Goal: Information Seeking & Learning: Compare options

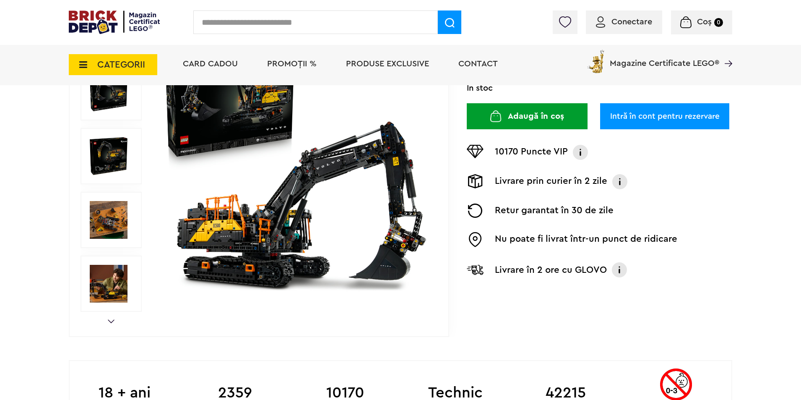
scroll to position [168, 0]
click at [117, 223] on img at bounding box center [109, 220] width 38 height 38
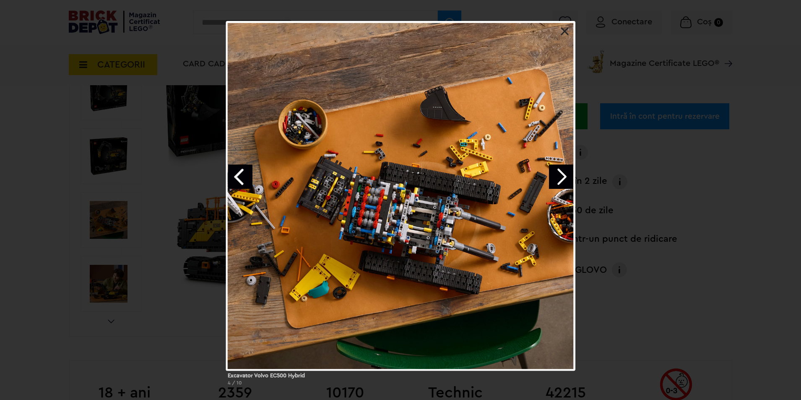
click at [568, 173] on link "Next image" at bounding box center [561, 176] width 24 height 24
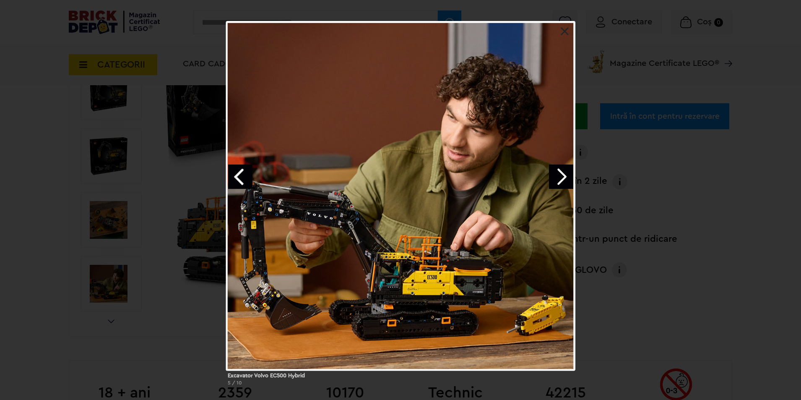
click at [678, 229] on div "Excavator Volvo EC500 Hybrid 5 / 10" at bounding box center [400, 206] width 801 height 371
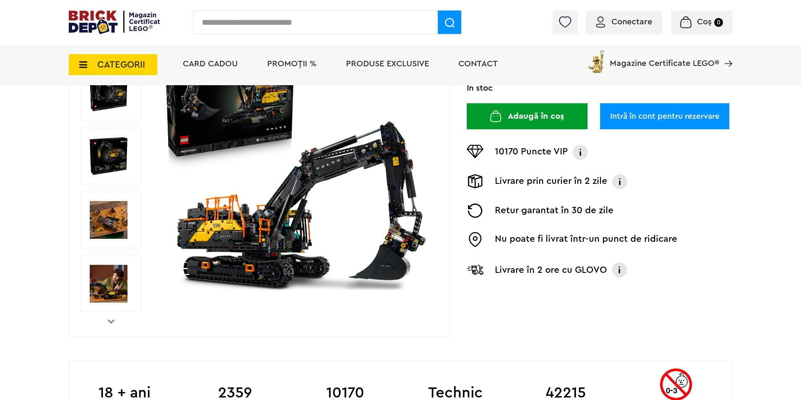
click at [109, 317] on div "Prev Next 1/9" at bounding box center [259, 156] width 380 height 361
click at [110, 317] on div "Prev Next 1/9" at bounding box center [259, 156] width 380 height 361
click at [110, 320] on link "Next" at bounding box center [111, 321] width 7 height 4
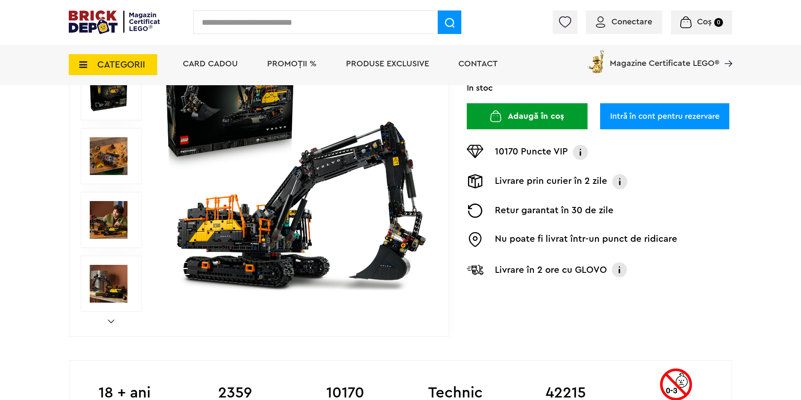
click at [111, 320] on link "Next" at bounding box center [111, 321] width 7 height 4
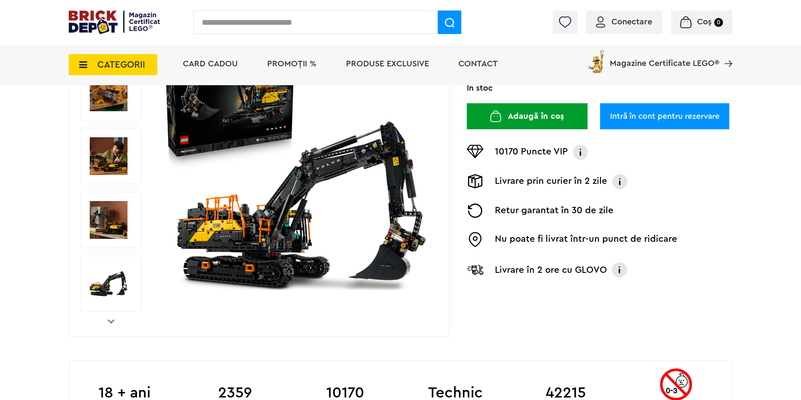
click at [111, 320] on link "Next" at bounding box center [111, 321] width 7 height 4
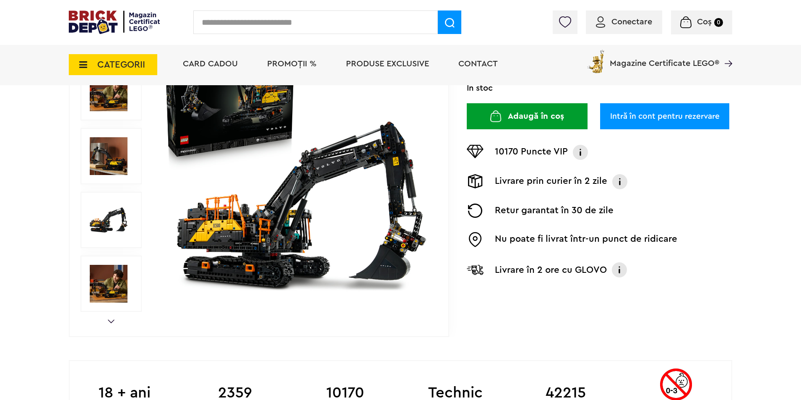
click at [111, 320] on link "Next" at bounding box center [111, 321] width 7 height 4
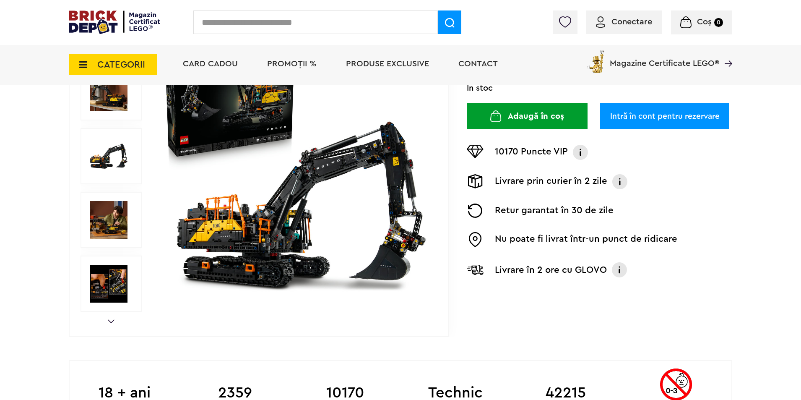
click at [114, 143] on img at bounding box center [109, 156] width 38 height 38
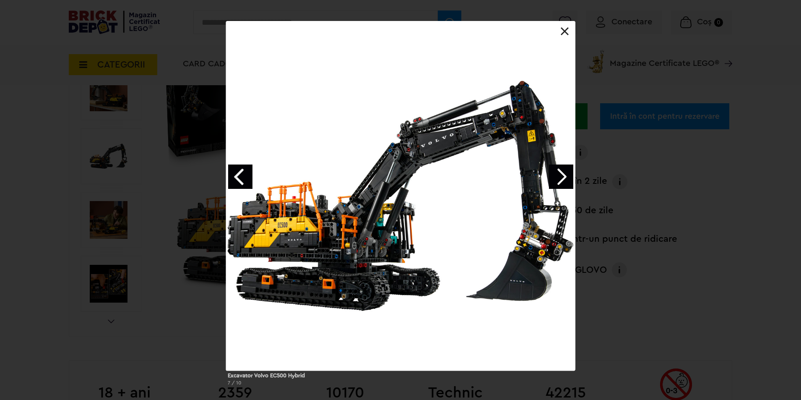
click at [566, 21] on div at bounding box center [400, 21] width 349 height 0
click at [565, 30] on link at bounding box center [565, 31] width 8 height 8
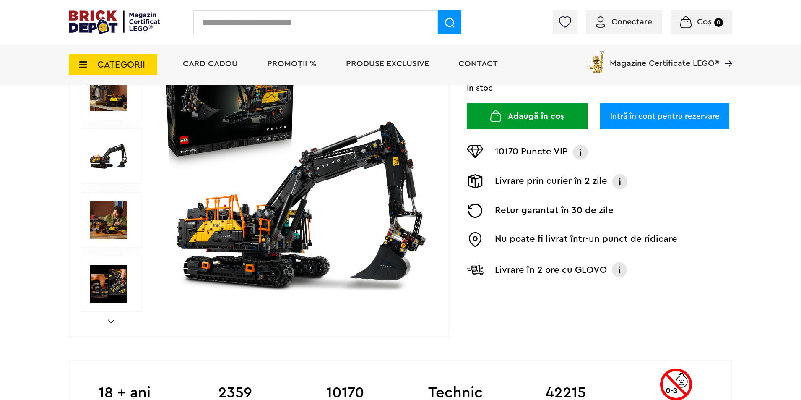
click at [112, 320] on link "Next" at bounding box center [111, 321] width 7 height 4
click at [108, 286] on img at bounding box center [109, 284] width 38 height 38
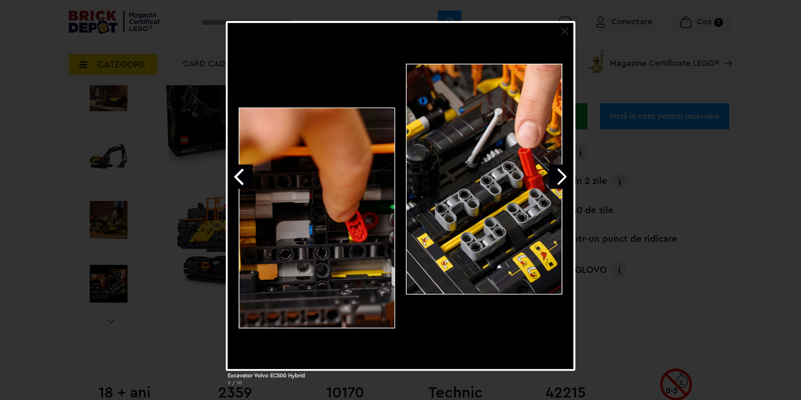
click at [60, 216] on div "Excavator Volvo EC500 Hybrid 9 / 10" at bounding box center [400, 206] width 801 height 371
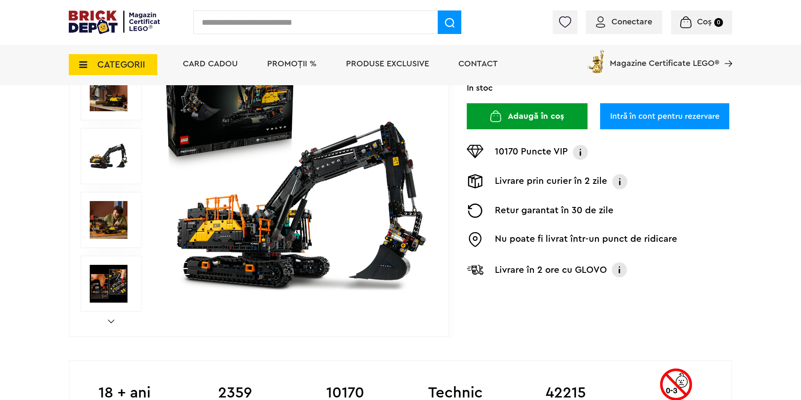
click at [104, 228] on img at bounding box center [109, 220] width 38 height 38
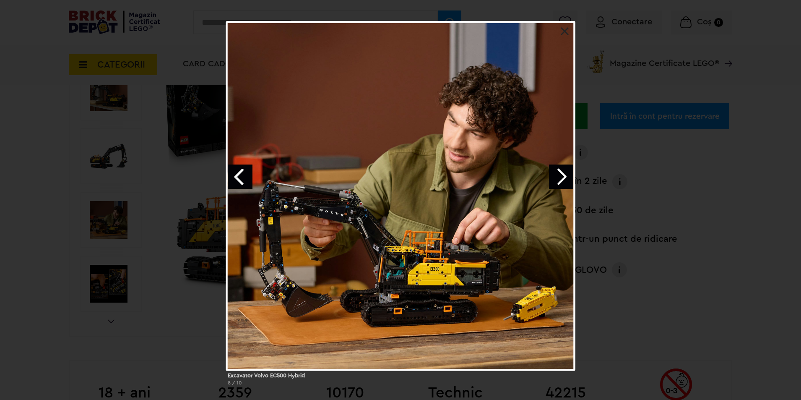
click at [148, 227] on div "Excavator Volvo EC500 Hybrid 8 / 10" at bounding box center [400, 206] width 801 height 371
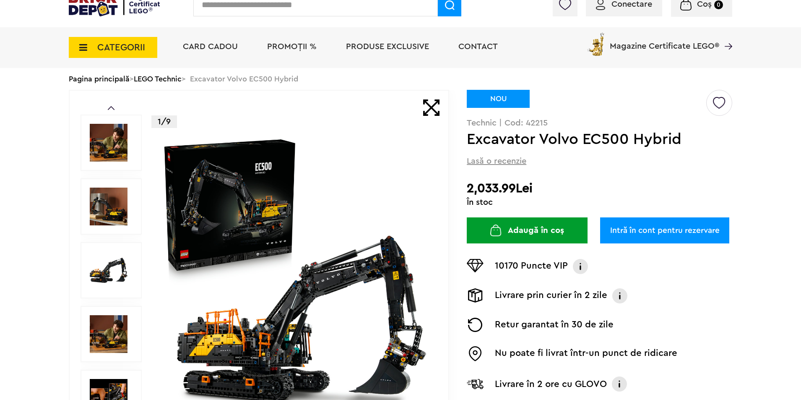
scroll to position [0, 0]
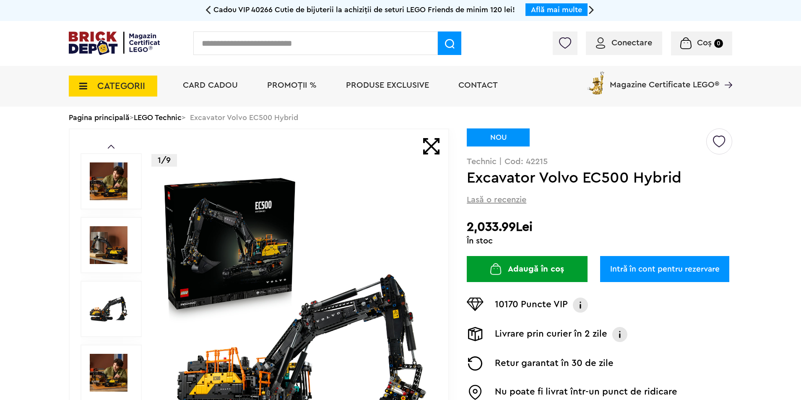
click at [265, 278] on img at bounding box center [295, 309] width 270 height 270
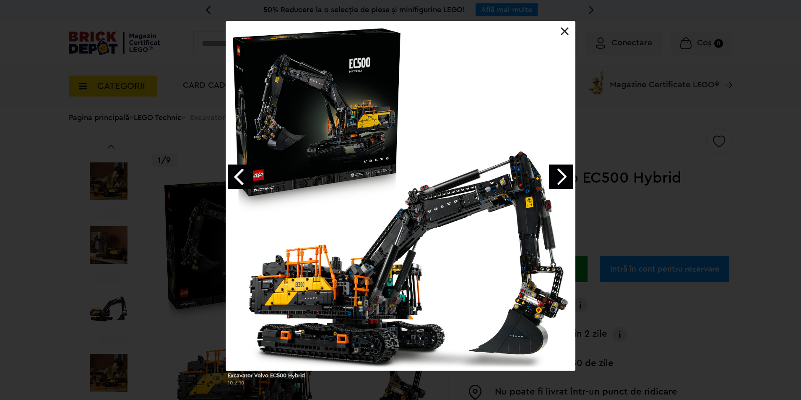
click at [174, 214] on div "Excavator Volvo EC500 Hybrid 10 / 10" at bounding box center [400, 206] width 801 height 371
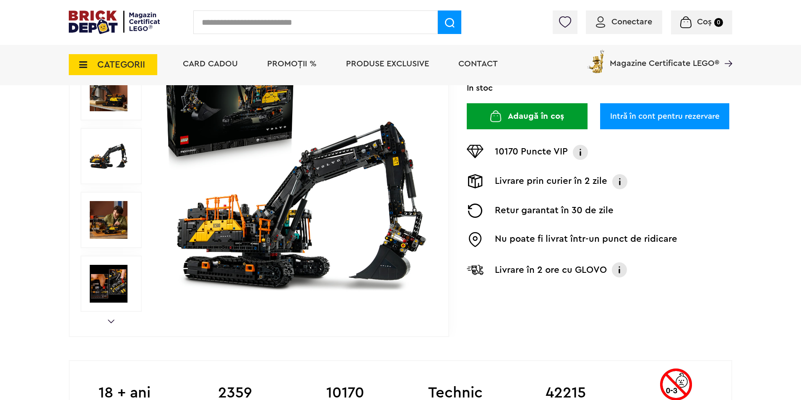
scroll to position [84, 0]
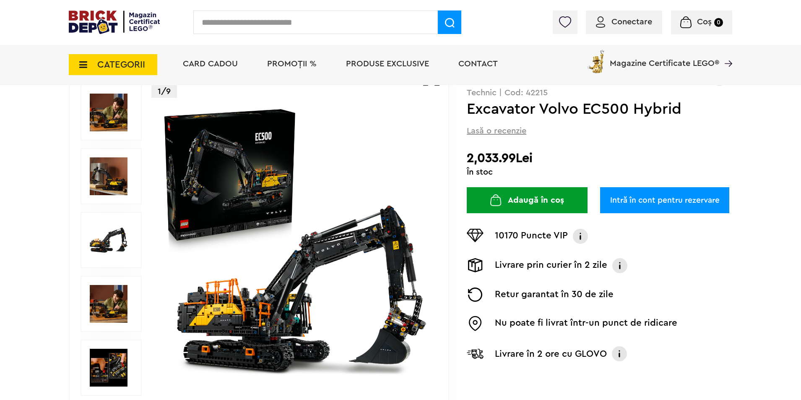
click at [99, 115] on img at bounding box center [109, 113] width 38 height 38
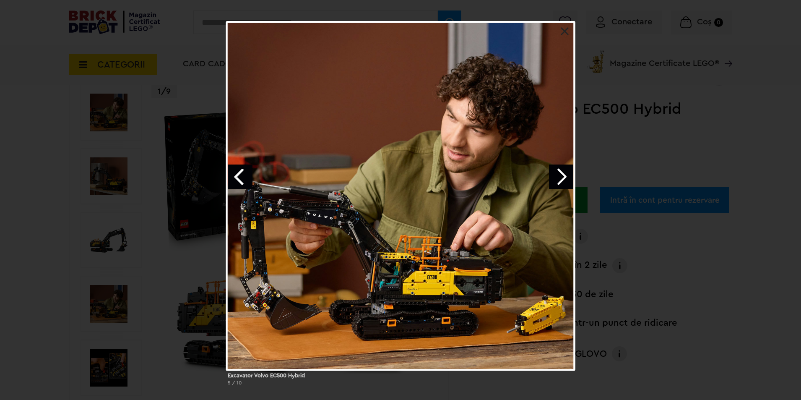
click at [566, 174] on link "Next image" at bounding box center [561, 176] width 24 height 24
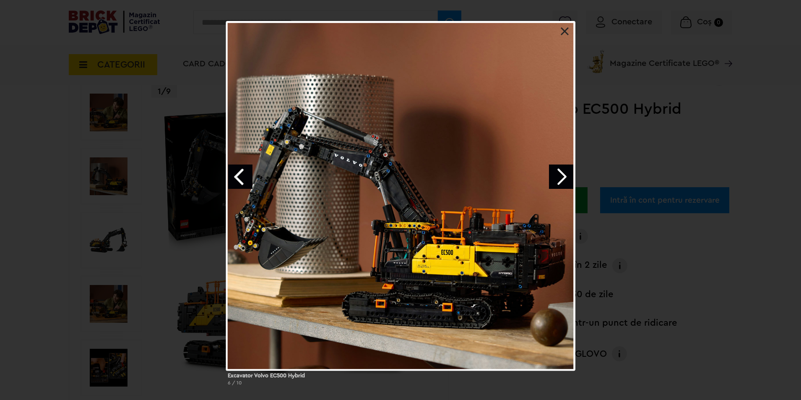
click at [566, 174] on link "Next image" at bounding box center [561, 176] width 24 height 24
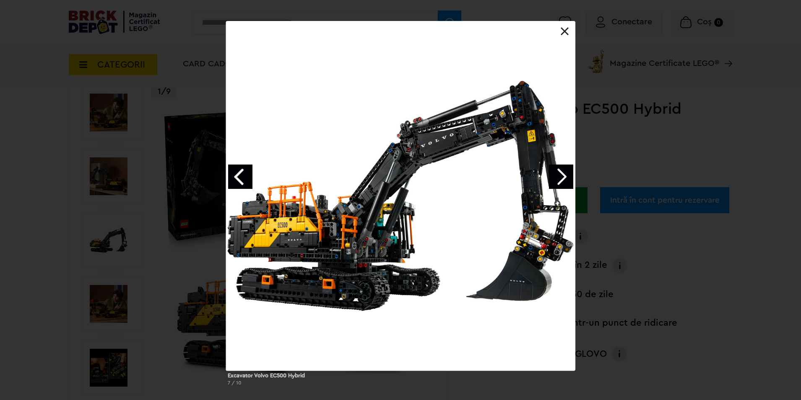
click at [566, 174] on link "Next image" at bounding box center [561, 176] width 24 height 24
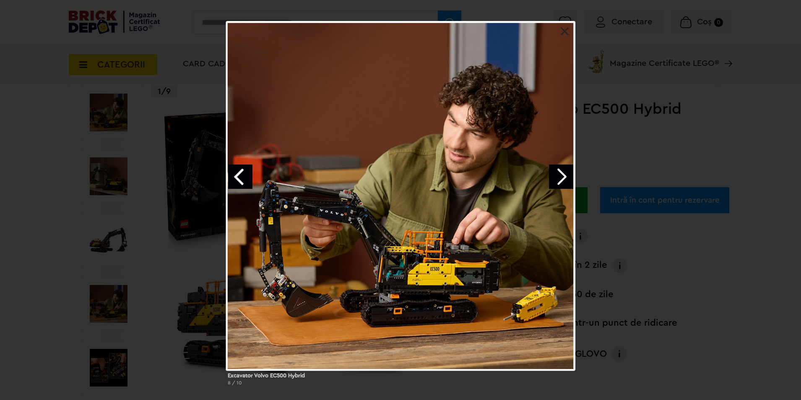
click at [566, 174] on link "Next image" at bounding box center [561, 176] width 24 height 24
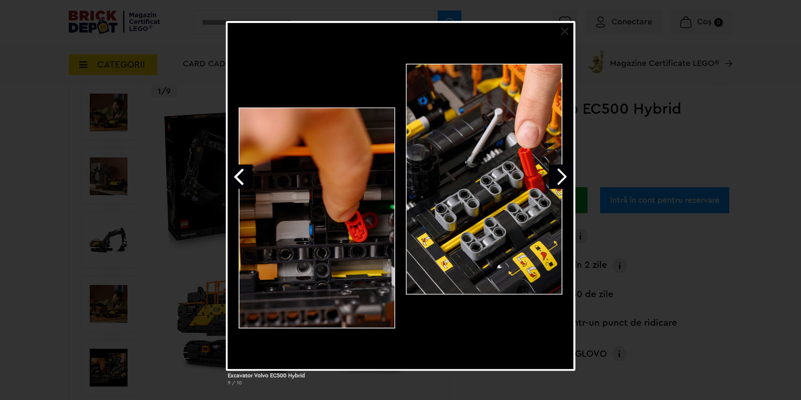
click at [566, 174] on link "Next image" at bounding box center [561, 176] width 24 height 24
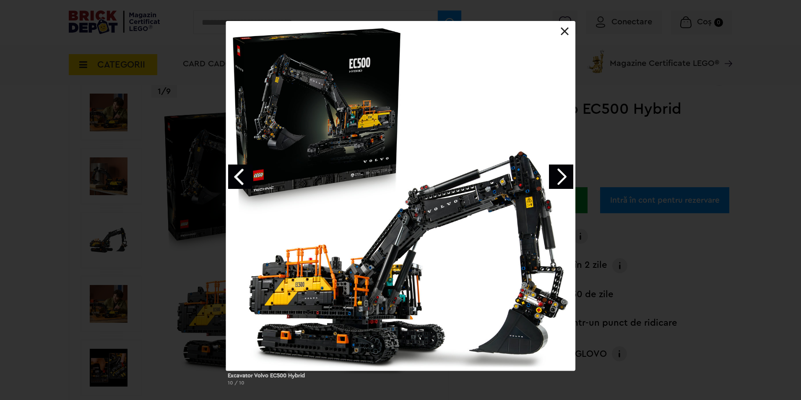
click at [561, 179] on link "Next image" at bounding box center [561, 176] width 24 height 24
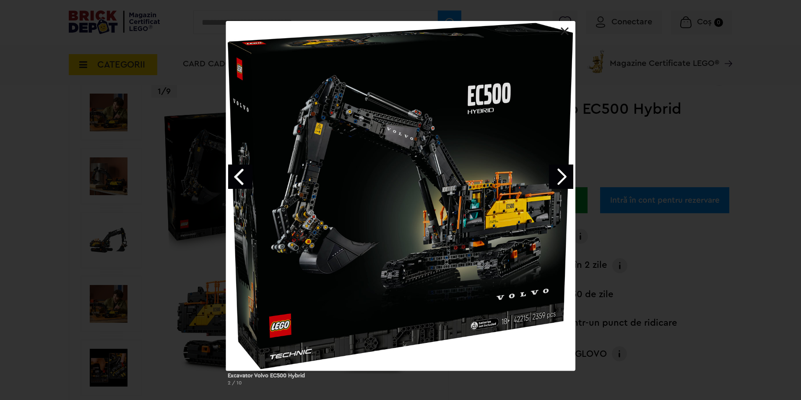
click at [566, 179] on link "Next image" at bounding box center [561, 176] width 24 height 24
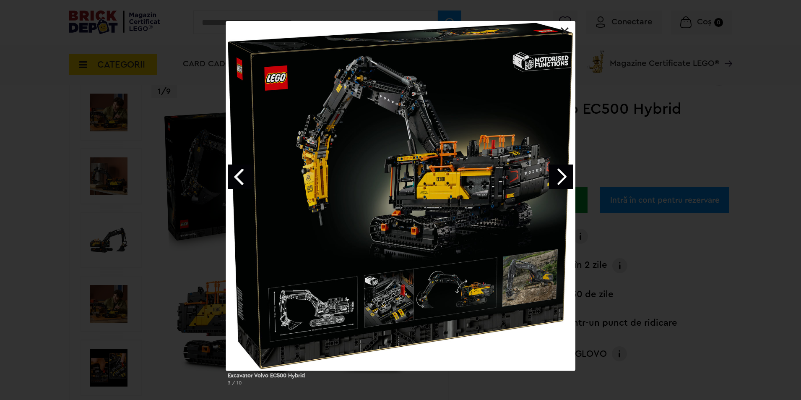
click at [566, 179] on link "Next image" at bounding box center [561, 176] width 24 height 24
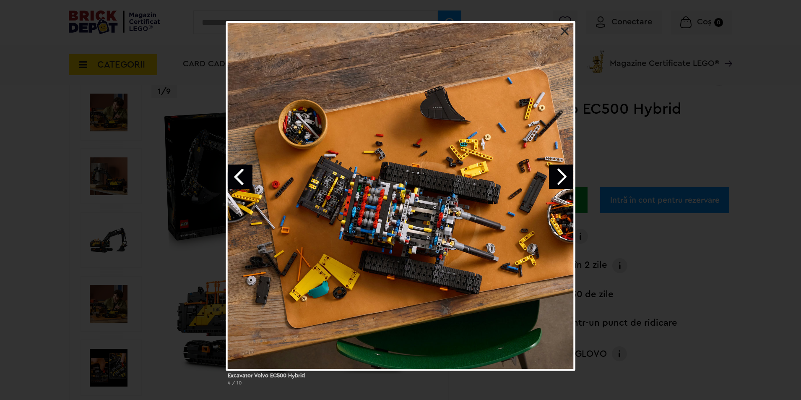
click at [566, 179] on link "Next image" at bounding box center [561, 176] width 24 height 24
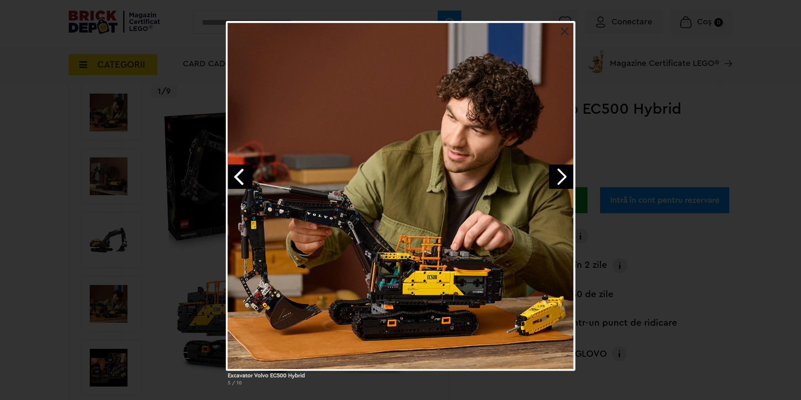
click at [566, 179] on link "Next image" at bounding box center [561, 176] width 24 height 24
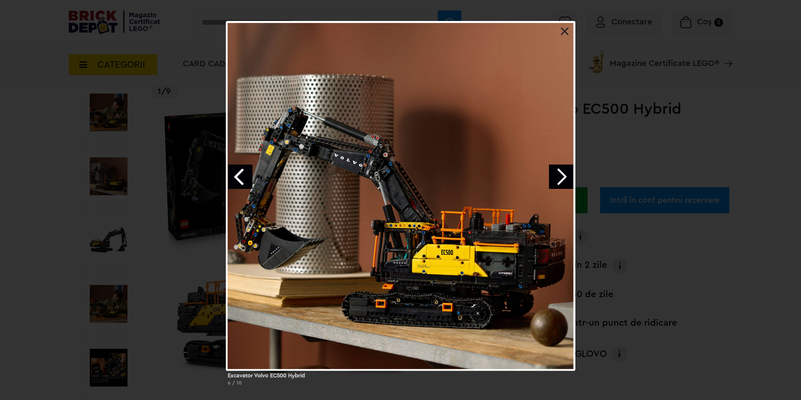
click at [619, 134] on div "Excavator Volvo EC500 Hybrid 6 / 10" at bounding box center [400, 206] width 801 height 371
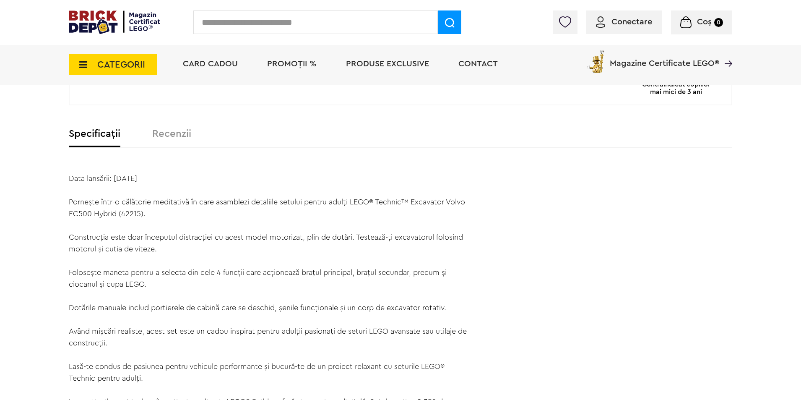
scroll to position [503, 0]
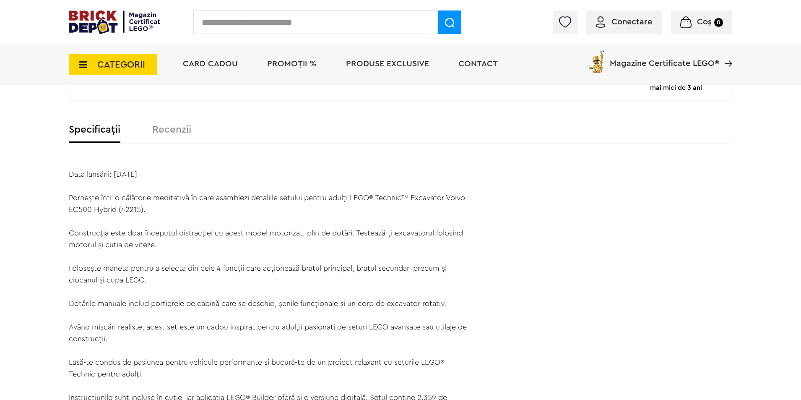
drag, startPoint x: 164, startPoint y: 180, endPoint x: 115, endPoint y: 171, distance: 49.5
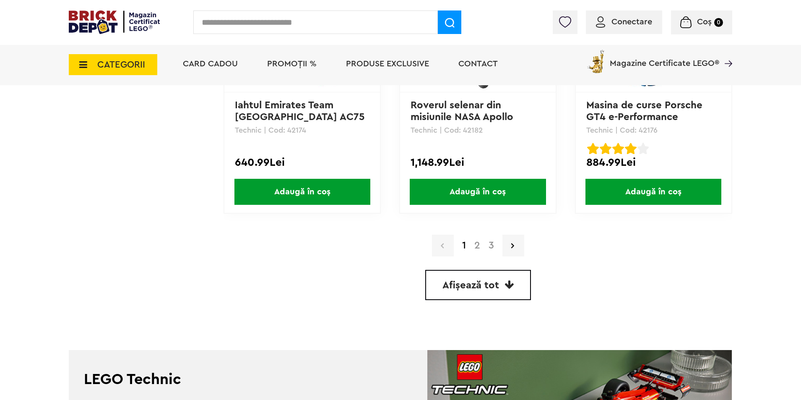
scroll to position [2432, 0]
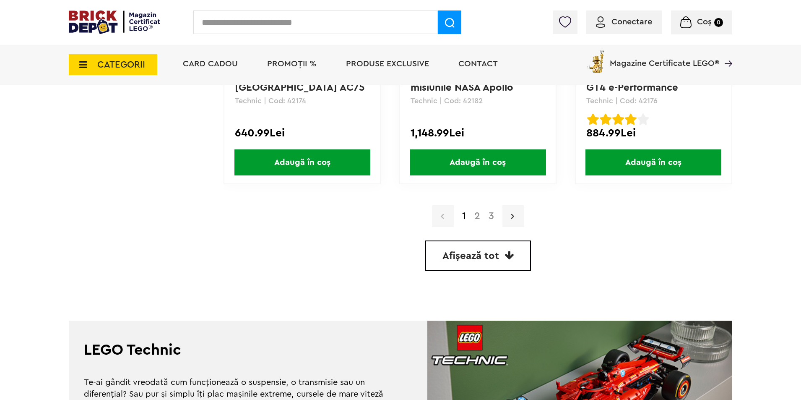
click at [509, 212] on link at bounding box center [513, 216] width 22 height 22
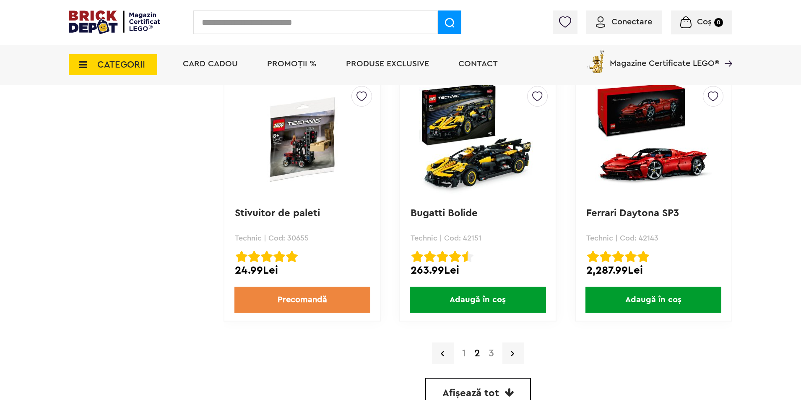
scroll to position [2319, 0]
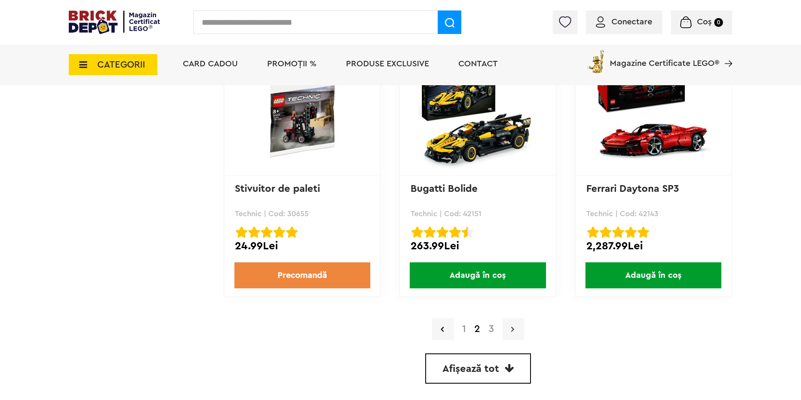
click at [517, 331] on link at bounding box center [513, 329] width 22 height 22
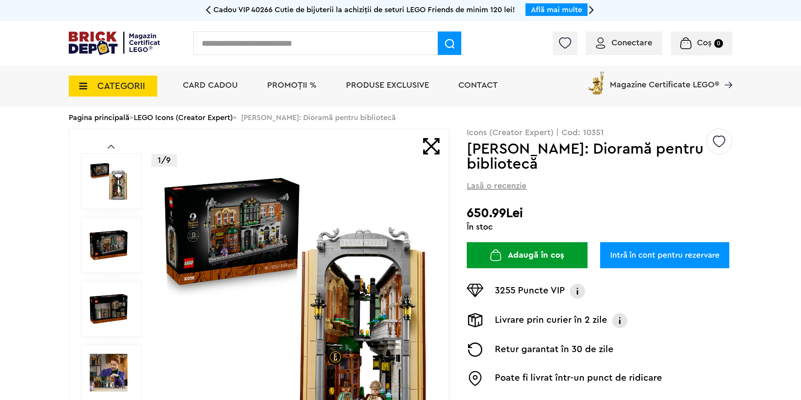
click at [115, 177] on img at bounding box center [109, 181] width 38 height 38
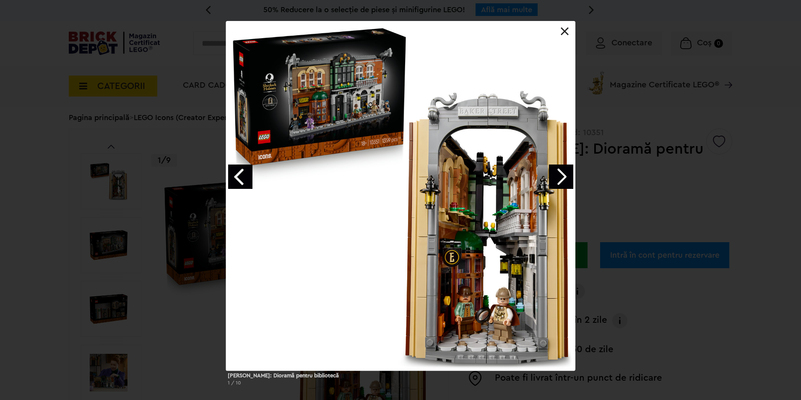
click at [557, 182] on link "Next image" at bounding box center [561, 176] width 24 height 24
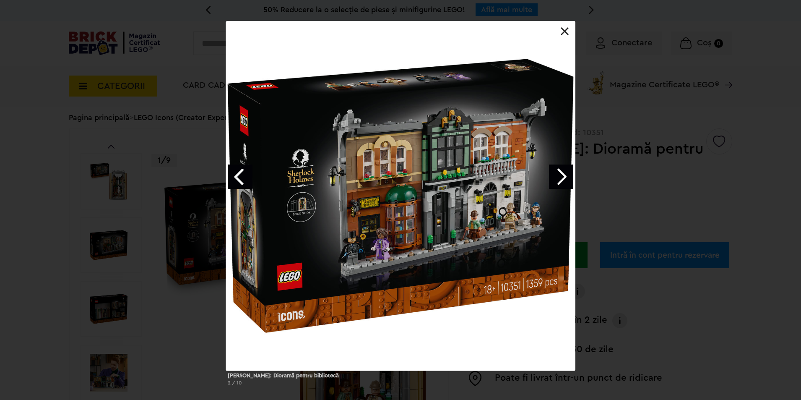
click at [557, 182] on link "Next image" at bounding box center [561, 176] width 24 height 24
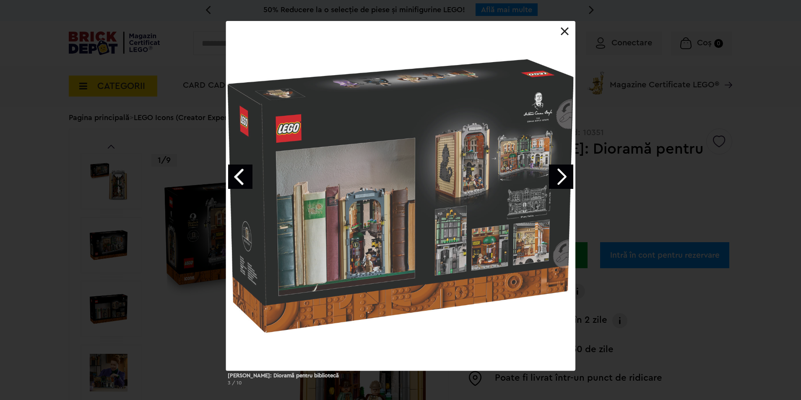
click at [557, 182] on link "Next image" at bounding box center [561, 176] width 24 height 24
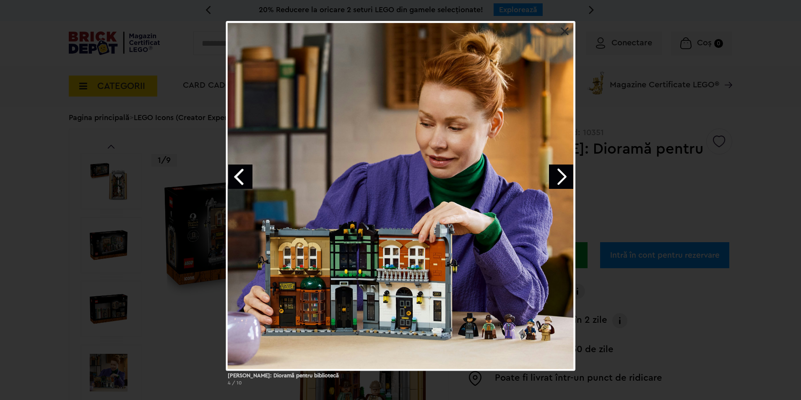
click at [245, 178] on link "Previous image" at bounding box center [240, 176] width 24 height 24
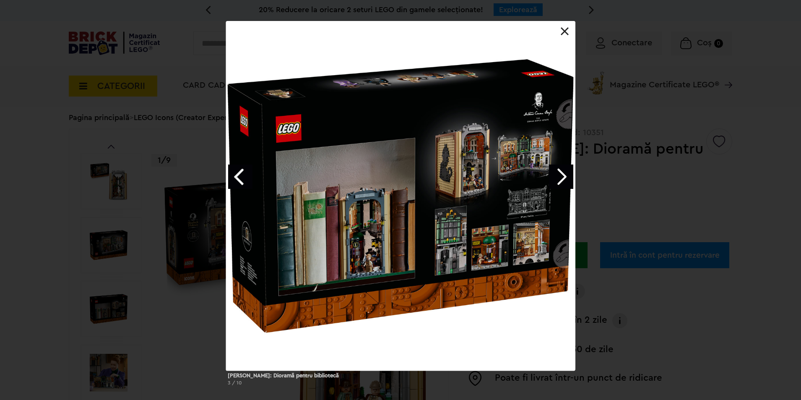
click at [561, 174] on link "Next image" at bounding box center [561, 176] width 24 height 24
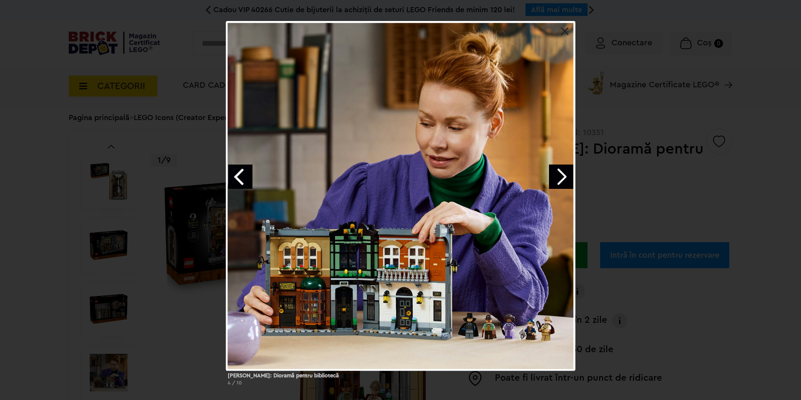
click at [561, 174] on link "Next image" at bounding box center [561, 176] width 24 height 24
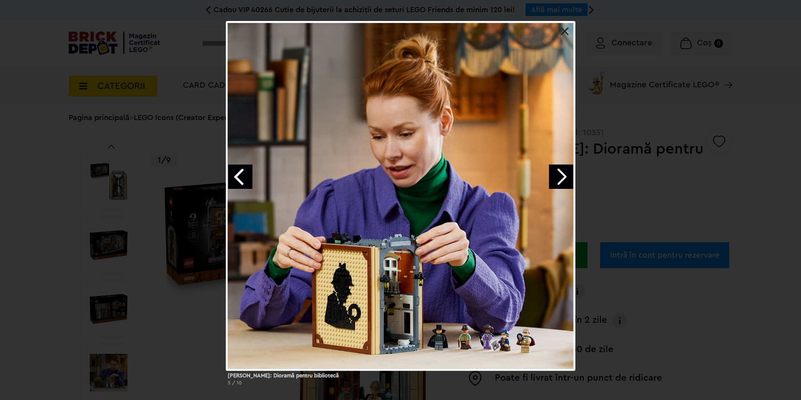
click at [561, 174] on link "Next image" at bounding box center [561, 176] width 24 height 24
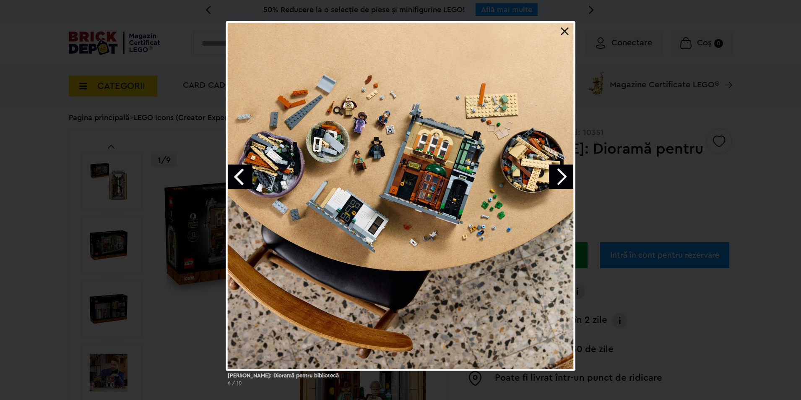
click at [561, 174] on link "Next image" at bounding box center [561, 176] width 24 height 24
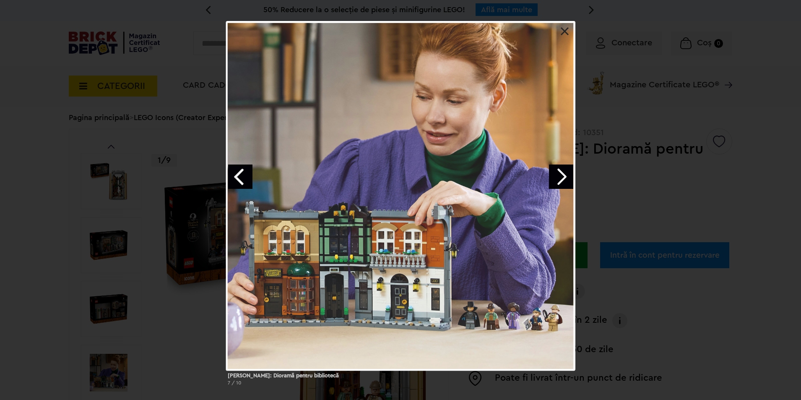
click at [561, 174] on link "Next image" at bounding box center [561, 176] width 24 height 24
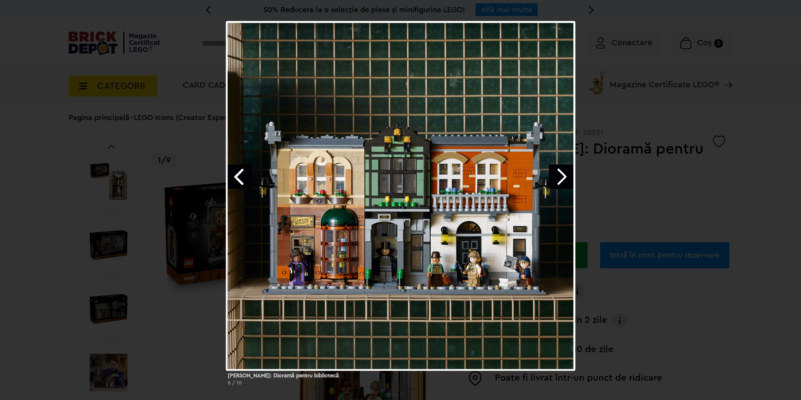
click at [561, 174] on link "Next image" at bounding box center [561, 176] width 24 height 24
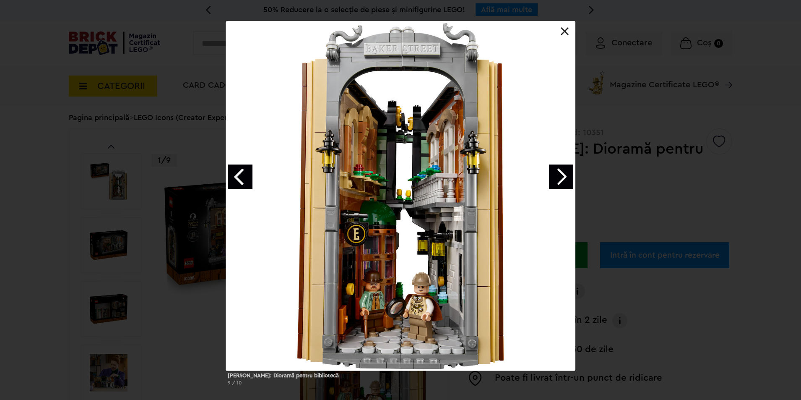
click at [561, 174] on link "Next image" at bounding box center [561, 176] width 24 height 24
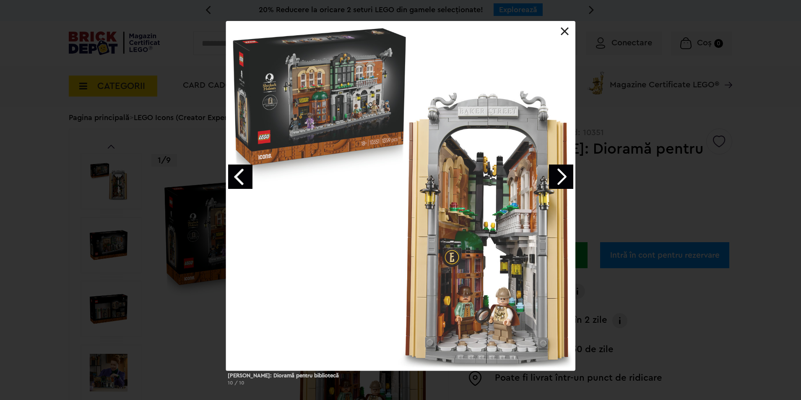
click at [561, 174] on link "Next image" at bounding box center [561, 176] width 24 height 24
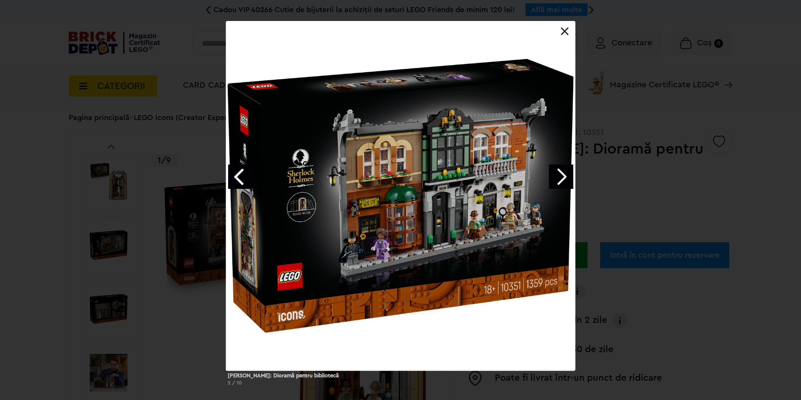
click at [564, 29] on link at bounding box center [565, 31] width 8 height 8
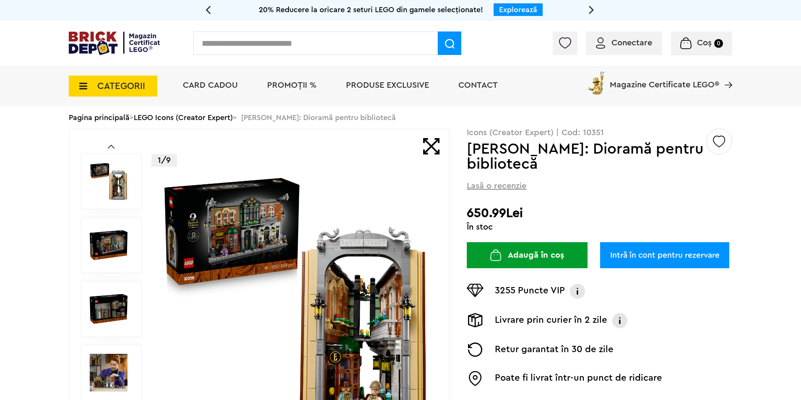
scroll to position [126, 0]
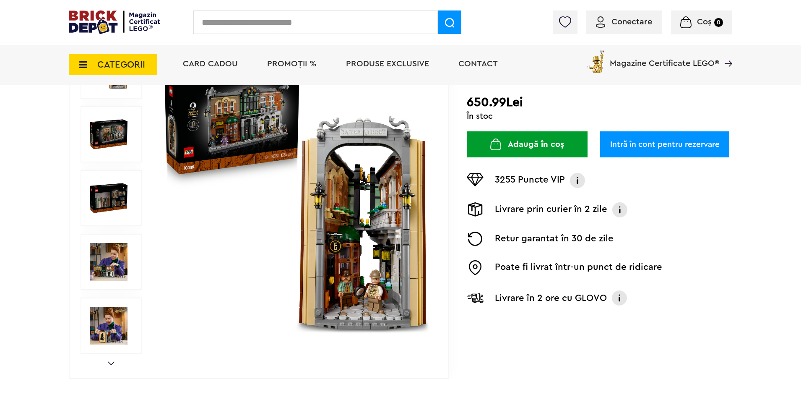
click at [99, 193] on img at bounding box center [109, 198] width 38 height 38
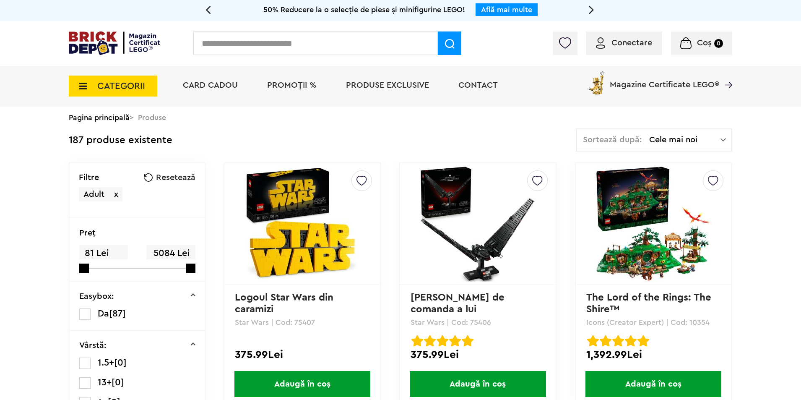
click at [268, 49] on input "text" at bounding box center [315, 42] width 244 height 23
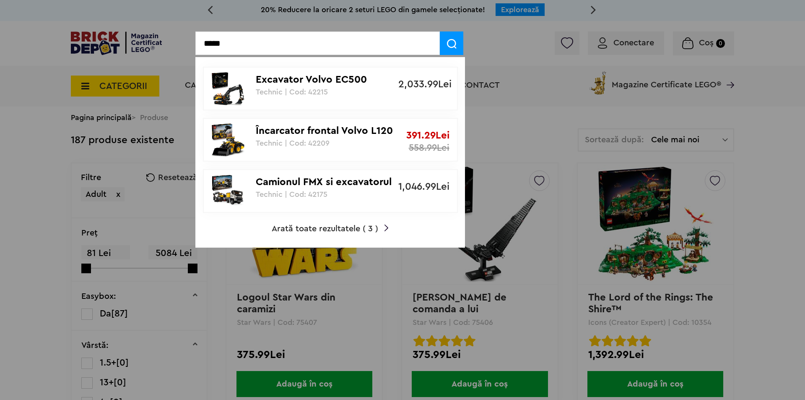
type input "*****"
click at [364, 90] on p "Technic | Cod: 42215" at bounding box center [326, 92] width 140 height 8
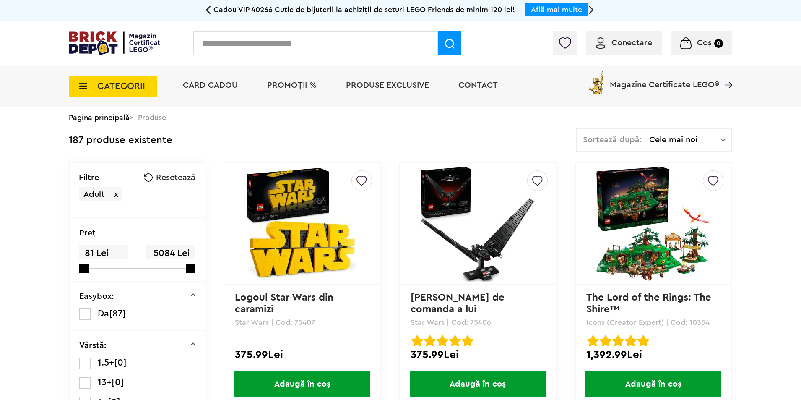
click at [296, 24] on div "Conectare Coș 0" at bounding box center [400, 43] width 801 height 45
click at [289, 49] on input "text" at bounding box center [315, 42] width 244 height 23
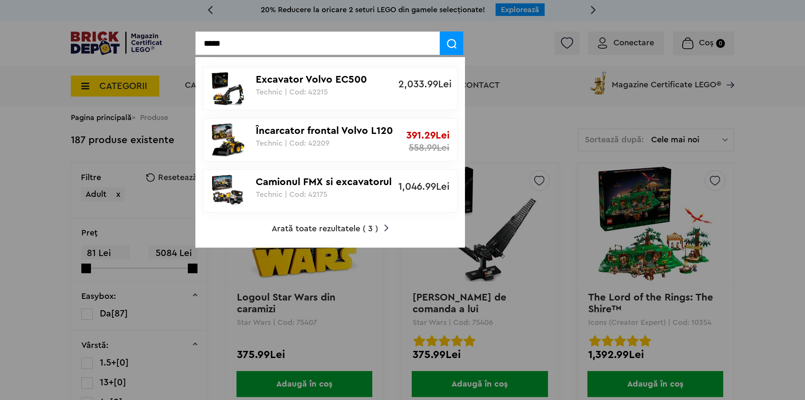
type input "*****"
click at [333, 187] on p "Camionul FMX si excavatorul electric EC230 de la Volvo" at bounding box center [326, 182] width 140 height 12
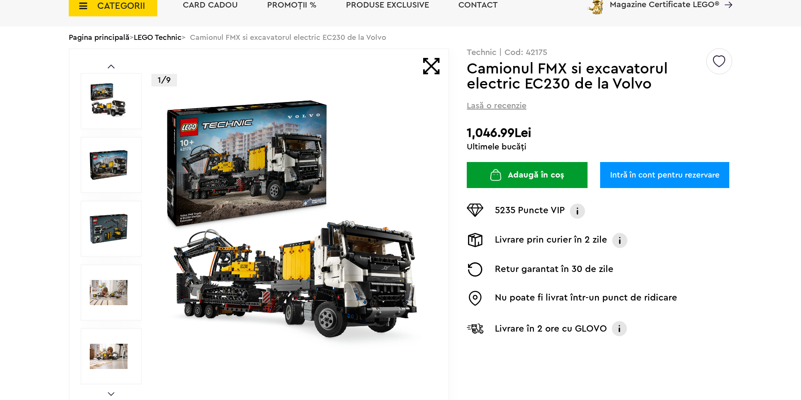
scroll to position [84, 0]
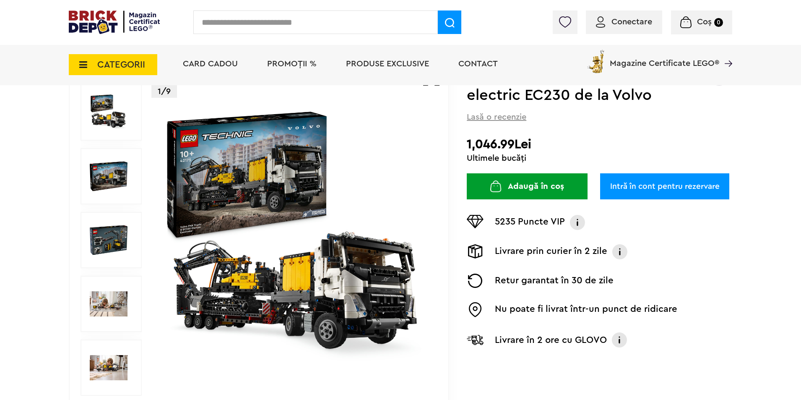
click at [116, 185] on img at bounding box center [109, 176] width 38 height 38
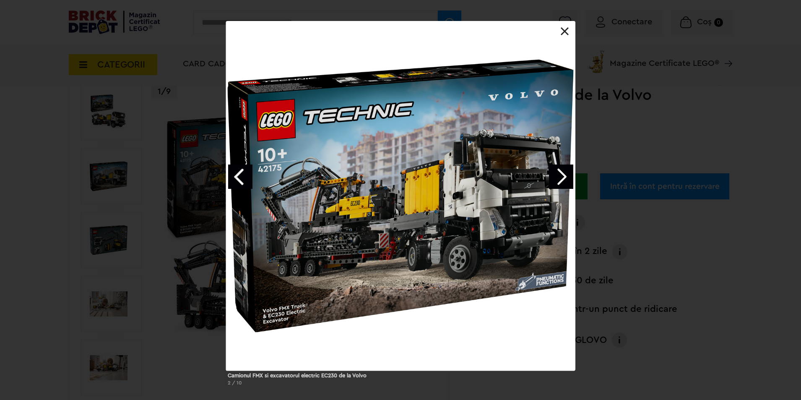
click at [564, 177] on link "Next image" at bounding box center [561, 176] width 24 height 24
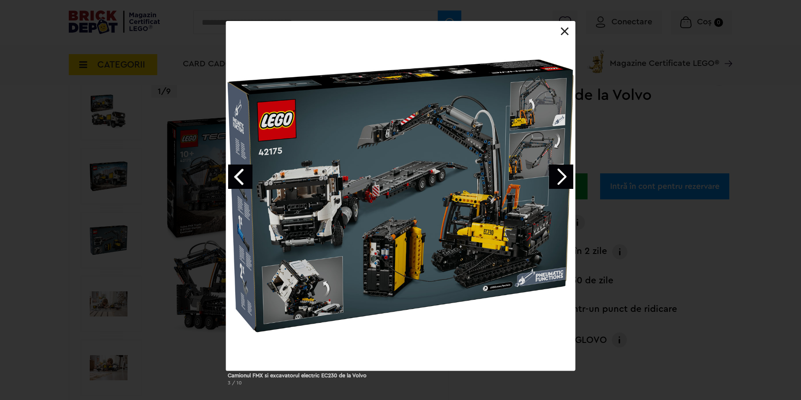
click at [104, 177] on div "Camionul FMX si excavatorul electric EC230 de la Volvo 3 / 10" at bounding box center [400, 206] width 801 height 371
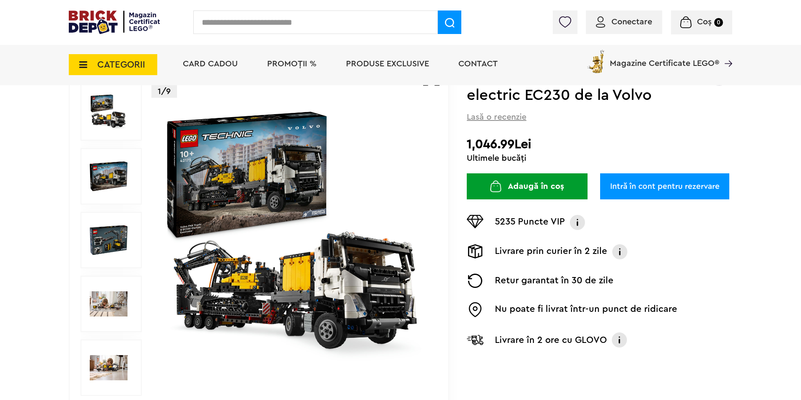
click at [200, 229] on img at bounding box center [295, 240] width 270 height 270
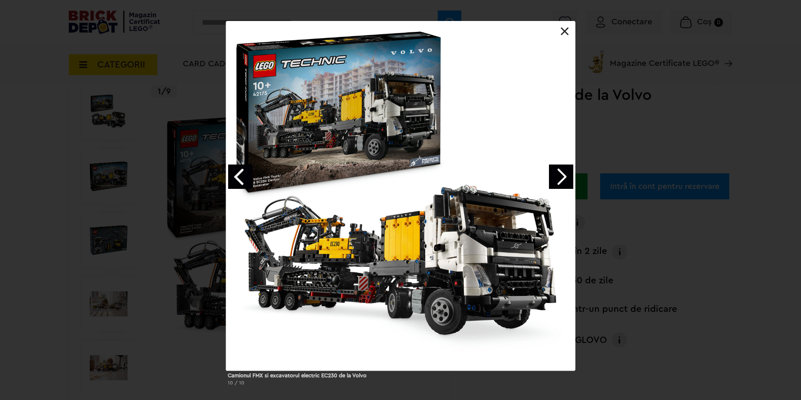
click at [567, 181] on link "Next image" at bounding box center [561, 176] width 24 height 24
click at [567, 180] on link "Next image" at bounding box center [561, 176] width 24 height 24
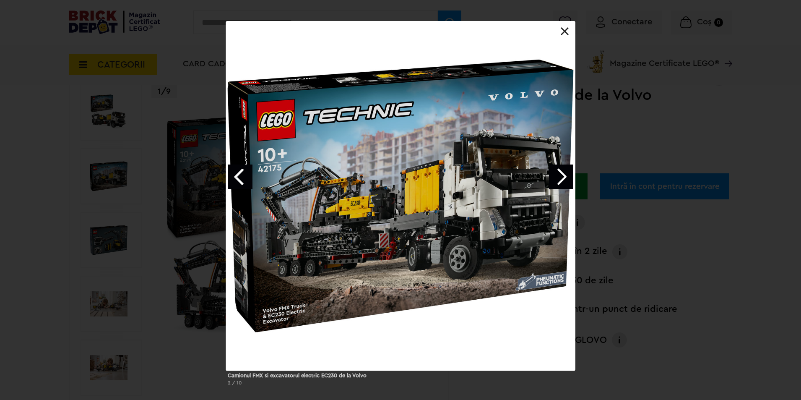
click at [567, 180] on link "Next image" at bounding box center [561, 176] width 24 height 24
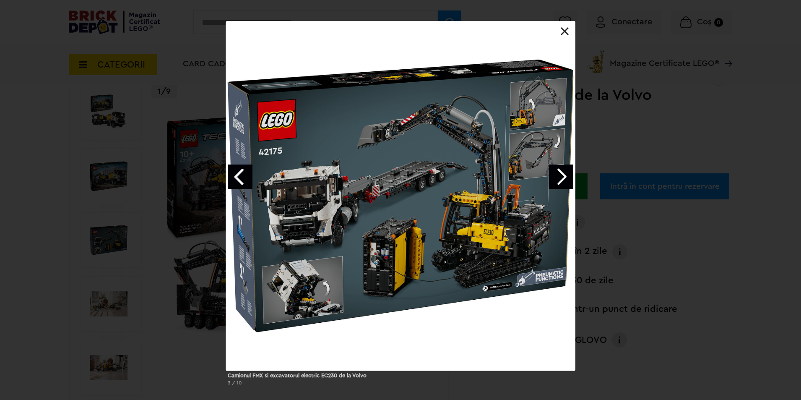
click at [567, 180] on link "Next image" at bounding box center [561, 176] width 24 height 24
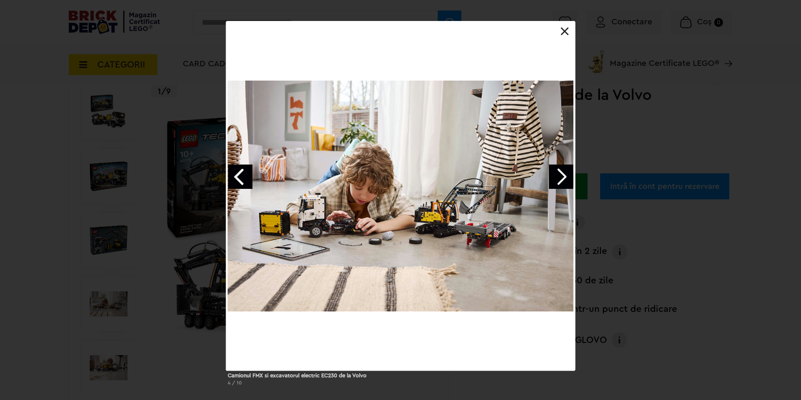
click at [568, 180] on link "Next image" at bounding box center [561, 176] width 24 height 24
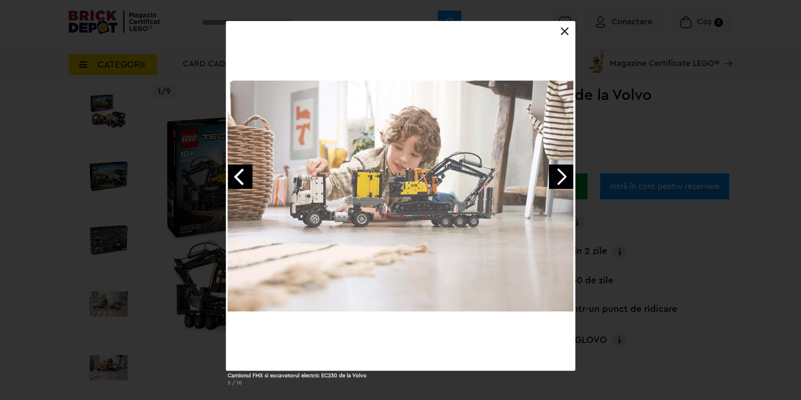
click at [568, 180] on link "Next image" at bounding box center [561, 176] width 24 height 24
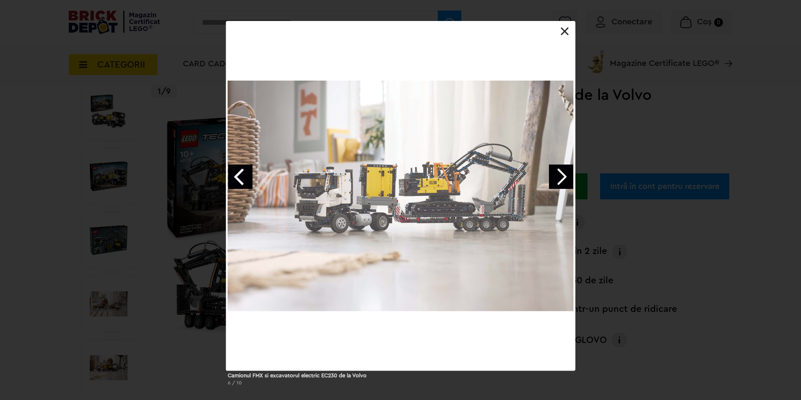
click at [568, 180] on link "Next image" at bounding box center [561, 176] width 24 height 24
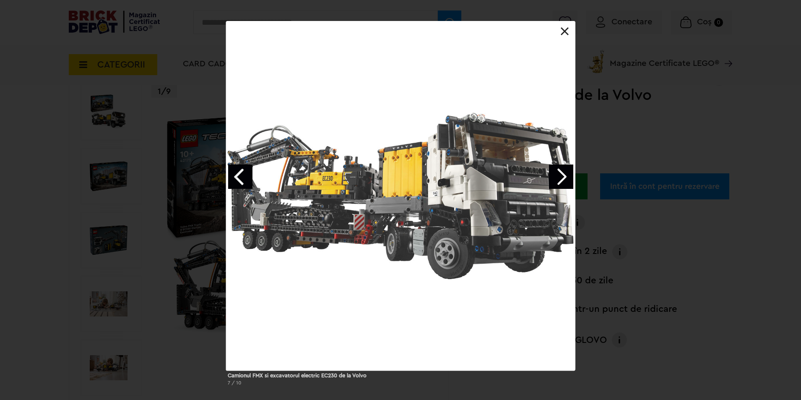
click at [569, 179] on link "Next image" at bounding box center [561, 176] width 24 height 24
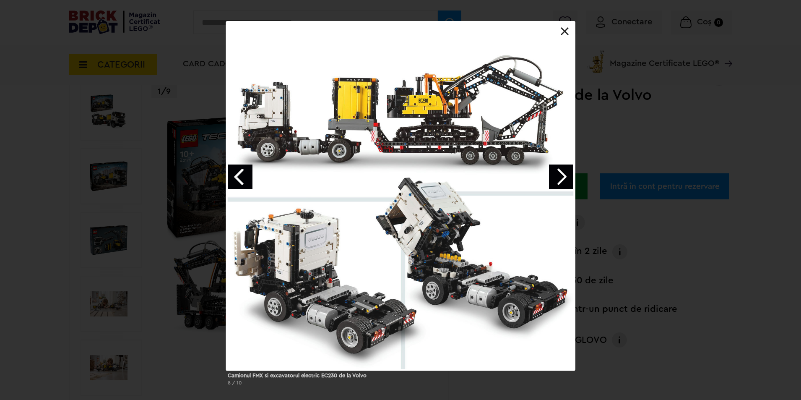
click at [569, 179] on link "Next image" at bounding box center [561, 176] width 24 height 24
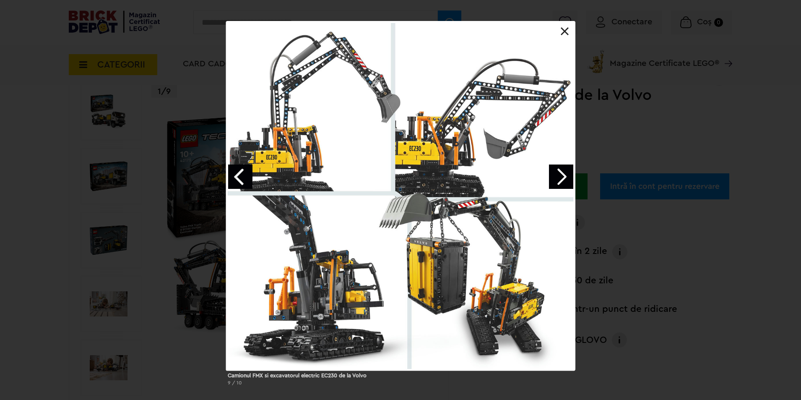
click at [569, 179] on link "Next image" at bounding box center [561, 176] width 24 height 24
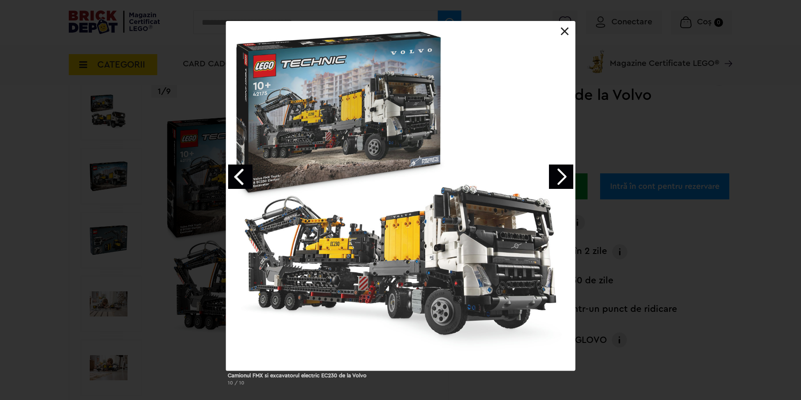
click at [569, 179] on link "Next image" at bounding box center [561, 176] width 24 height 24
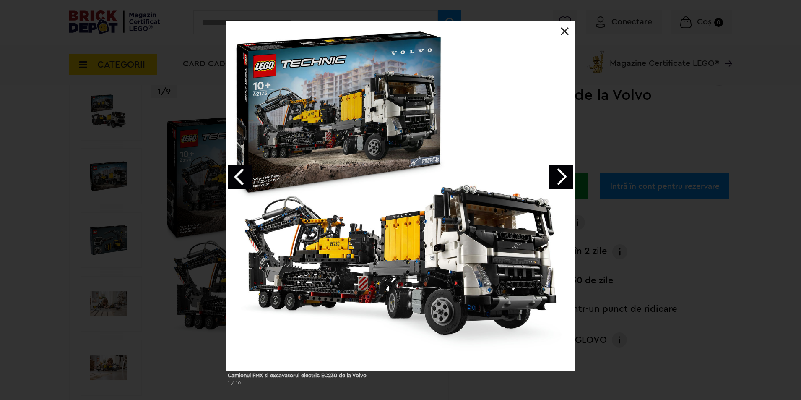
click at [735, 164] on div "Camionul FMX si excavatorul electric EC230 de la Volvo 1 / 10" at bounding box center [400, 206] width 801 height 371
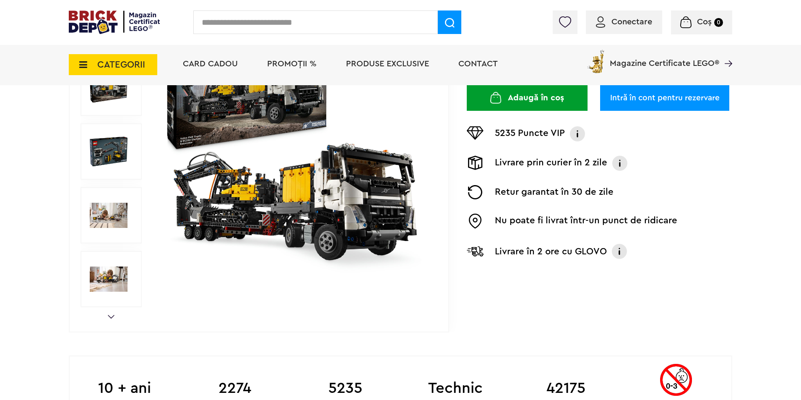
scroll to position [42, 0]
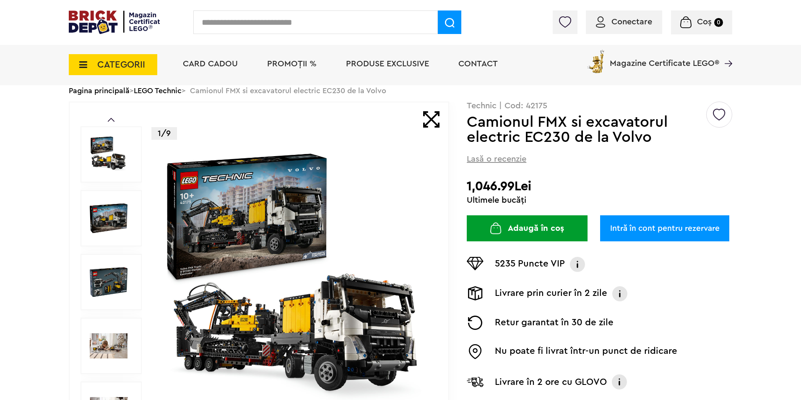
click at [114, 287] on img at bounding box center [109, 282] width 38 height 38
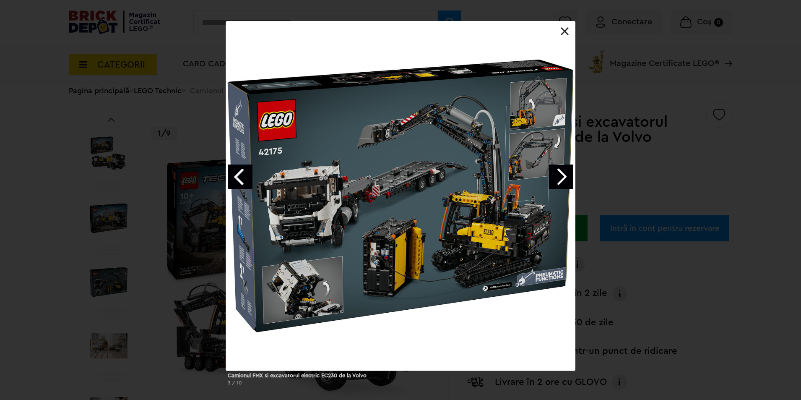
click at [146, 186] on div "Camionul FMX si excavatorul electric EC230 de la Volvo 3 / 10" at bounding box center [400, 206] width 801 height 371
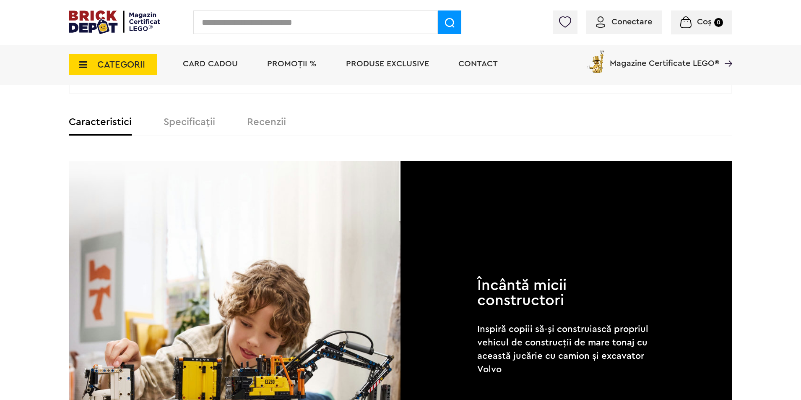
scroll to position [461, 0]
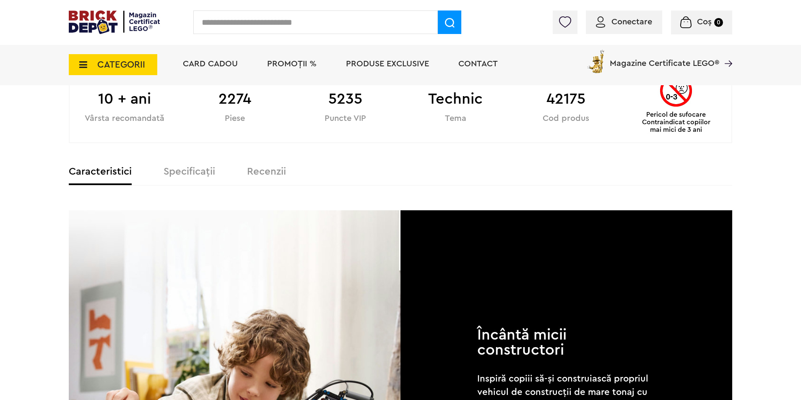
click at [183, 179] on div "Caracteristici Specificații Recenzii" at bounding box center [400, 175] width 663 height 19
click at [187, 176] on label "Specificații" at bounding box center [190, 171] width 52 height 10
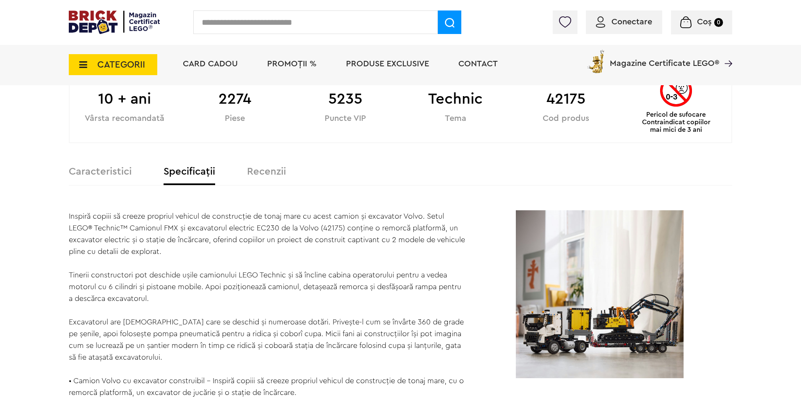
click at [259, 175] on label "Recenzii" at bounding box center [266, 171] width 39 height 10
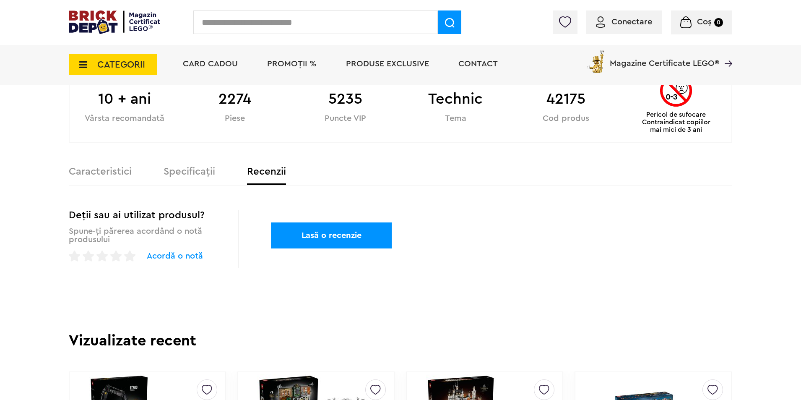
click at [115, 175] on label "Caracteristici" at bounding box center [100, 171] width 63 height 10
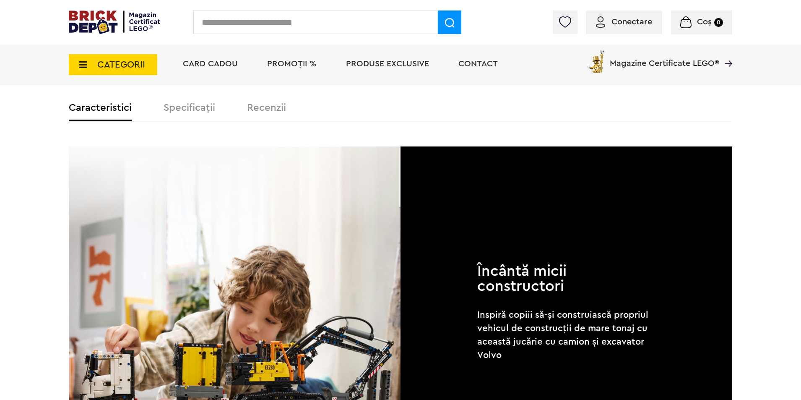
scroll to position [335, 0]
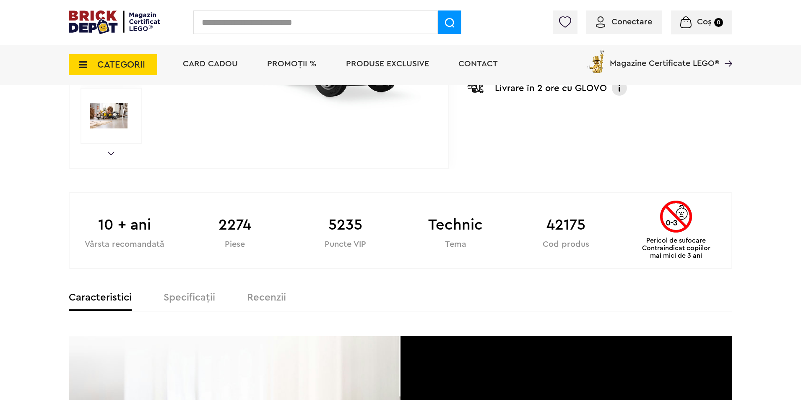
click at [188, 299] on label "Specificații" at bounding box center [190, 297] width 52 height 10
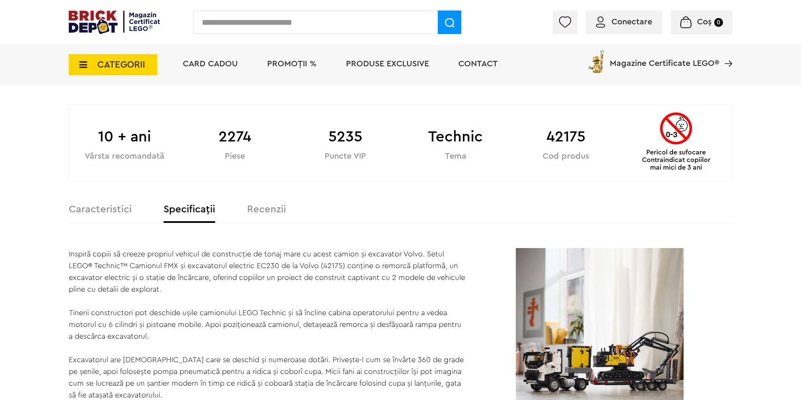
scroll to position [421, 0]
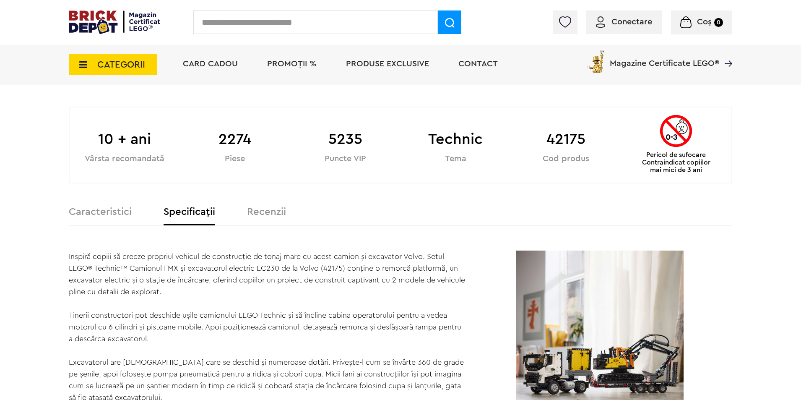
click at [294, 60] on span "PROMOȚII %" at bounding box center [291, 64] width 49 height 8
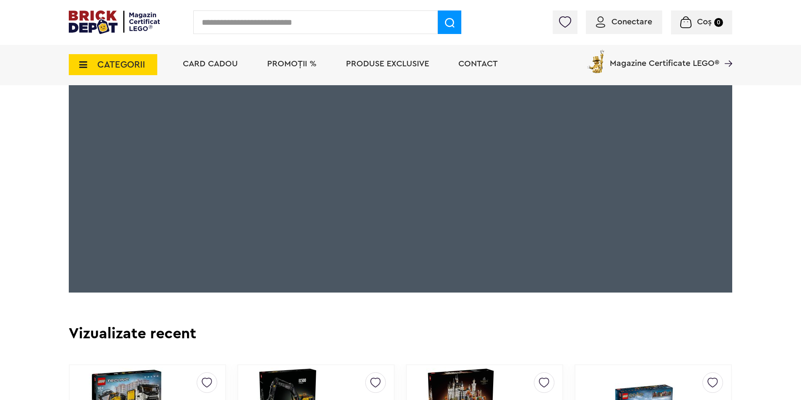
scroll to position [1971, 0]
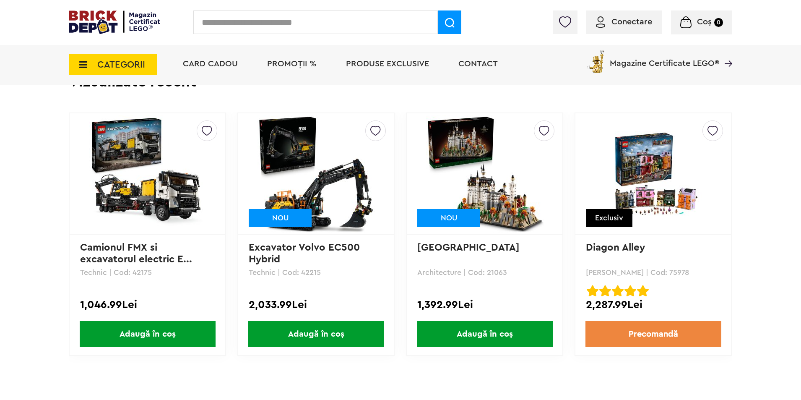
click at [286, 16] on input "text" at bounding box center [315, 21] width 244 height 23
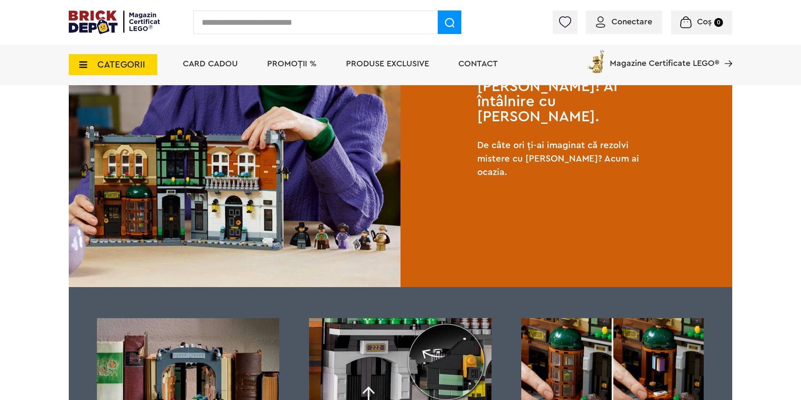
scroll to position [545, 0]
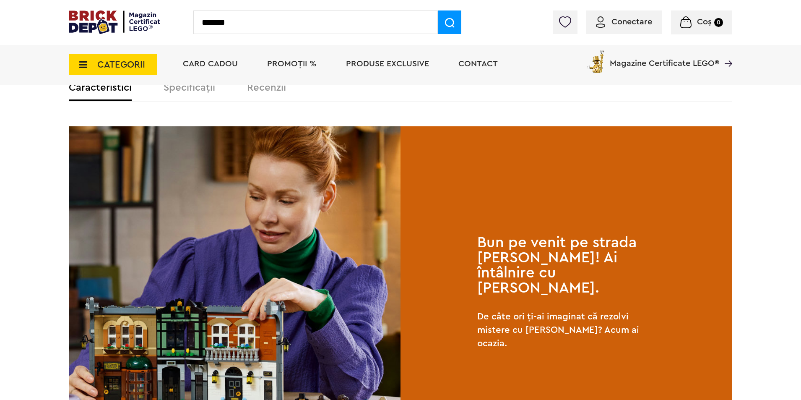
type input "*******"
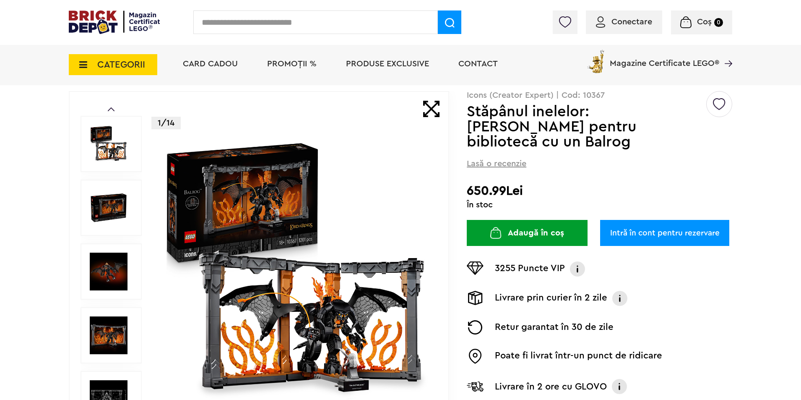
scroll to position [126, 0]
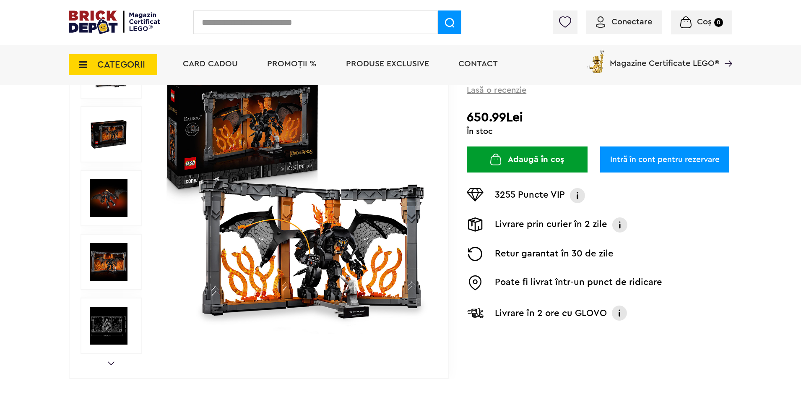
click at [105, 359] on div "Prev Next 1/14" at bounding box center [259, 198] width 380 height 361
click at [109, 361] on link "Next" at bounding box center [111, 363] width 7 height 4
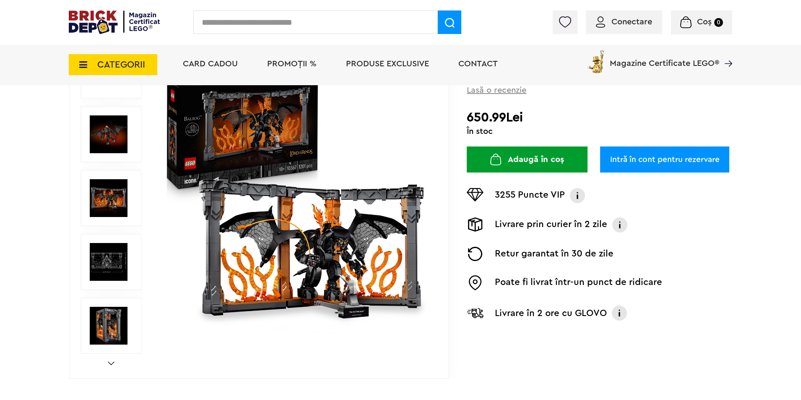
click at [109, 361] on link "Next" at bounding box center [111, 363] width 7 height 4
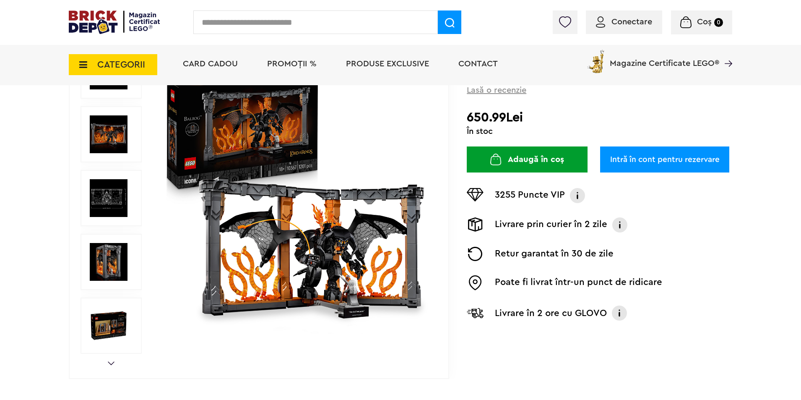
click at [120, 257] on img at bounding box center [109, 262] width 38 height 38
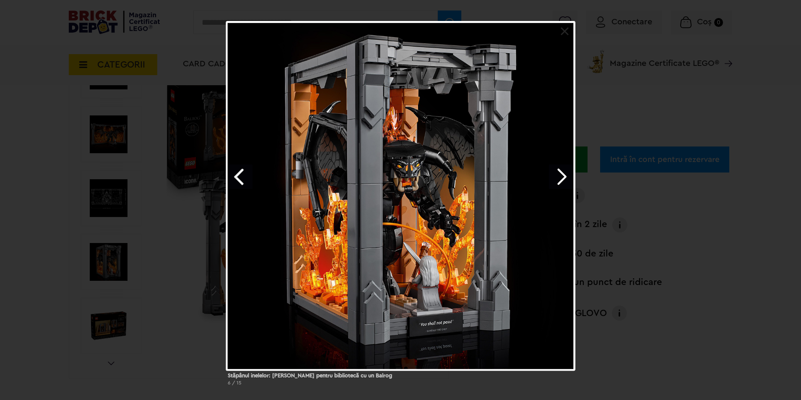
click at [696, 218] on div "Stăpânul inelelor: Dioramă pentru bibliotecă cu un Balrog 6 / 15" at bounding box center [400, 206] width 801 height 371
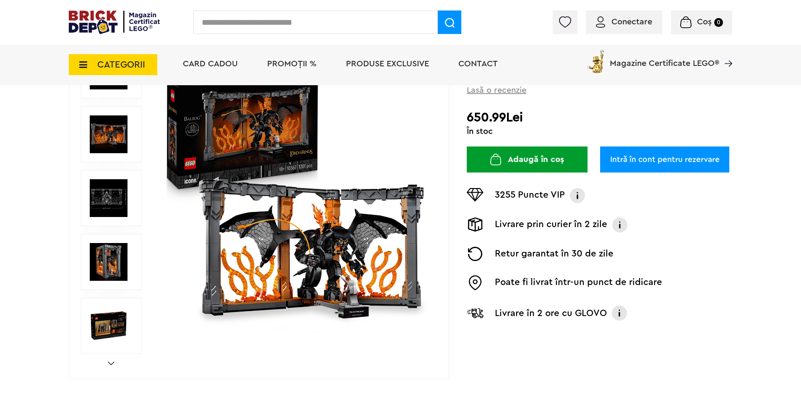
click at [102, 262] on img at bounding box center [109, 262] width 38 height 38
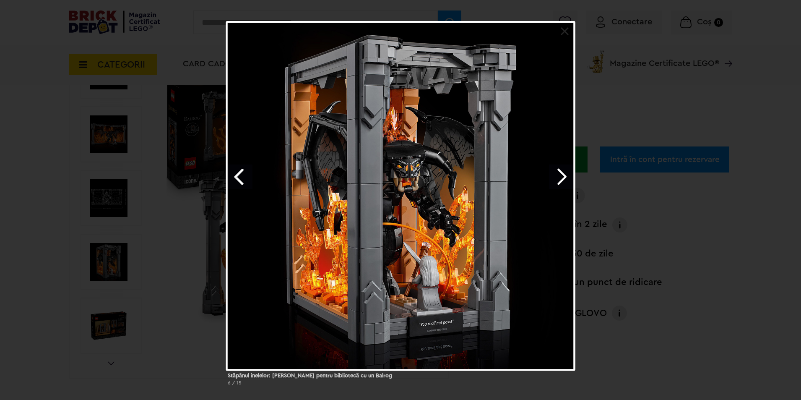
click at [558, 173] on link "Next image" at bounding box center [561, 176] width 24 height 24
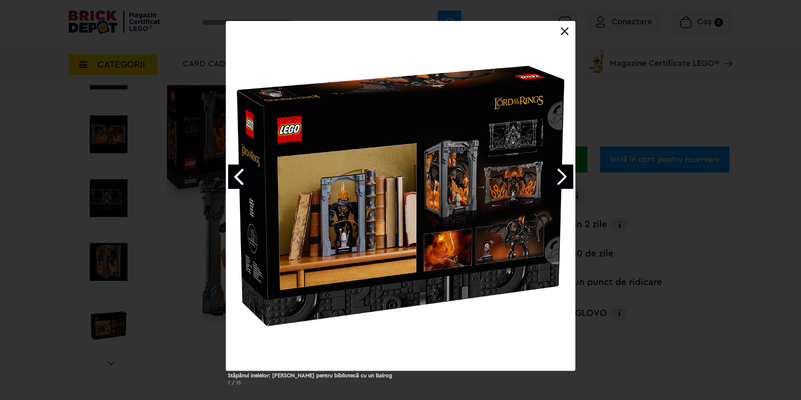
click at [558, 173] on link "Next image" at bounding box center [561, 176] width 24 height 24
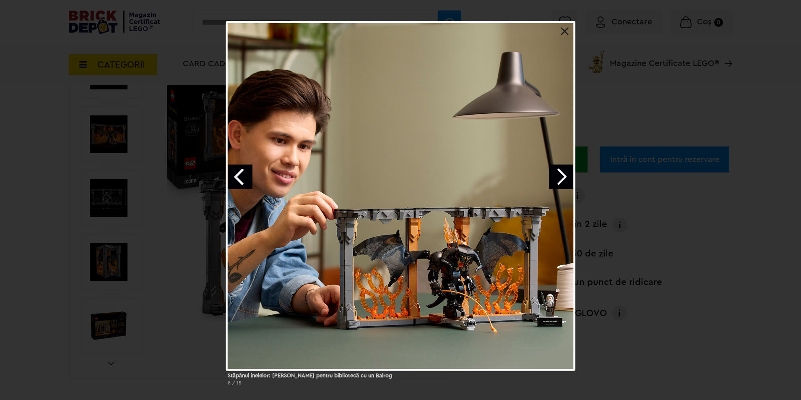
click at [558, 173] on link "Next image" at bounding box center [561, 176] width 24 height 24
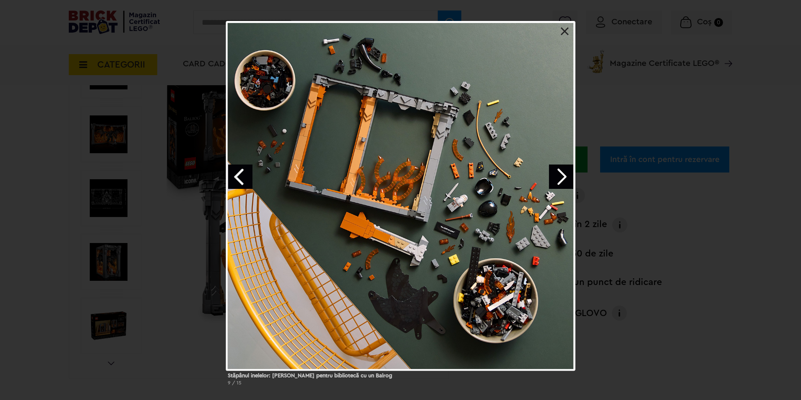
click at [558, 173] on link "Next image" at bounding box center [561, 176] width 24 height 24
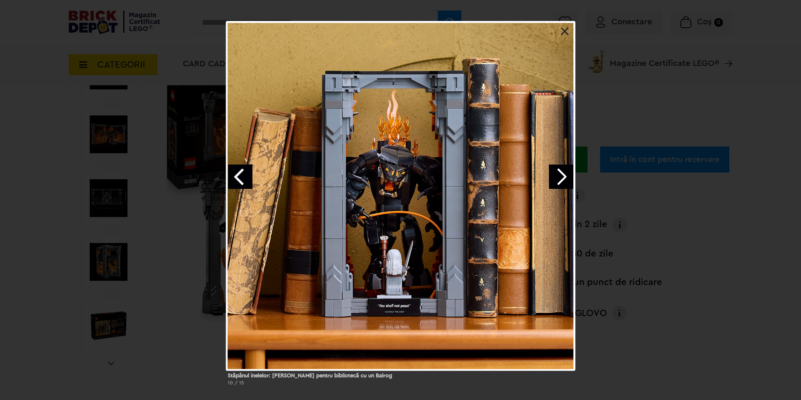
click at [661, 288] on div "Stăpânul inelelor: Dioramă pentru bibliotecă cu un Balrog 10 / 15" at bounding box center [400, 206] width 801 height 371
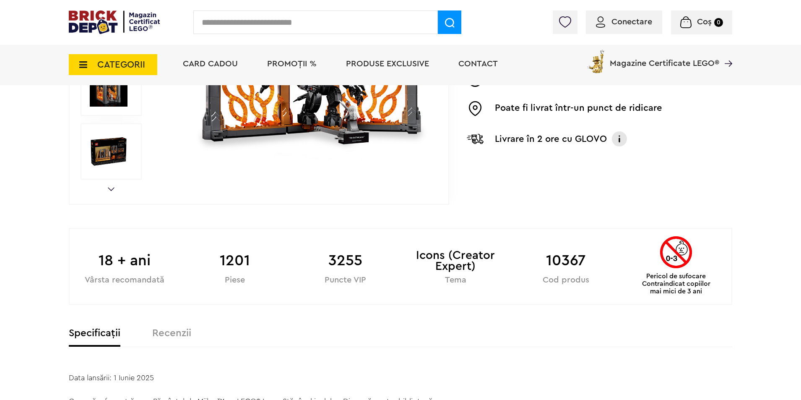
scroll to position [168, 0]
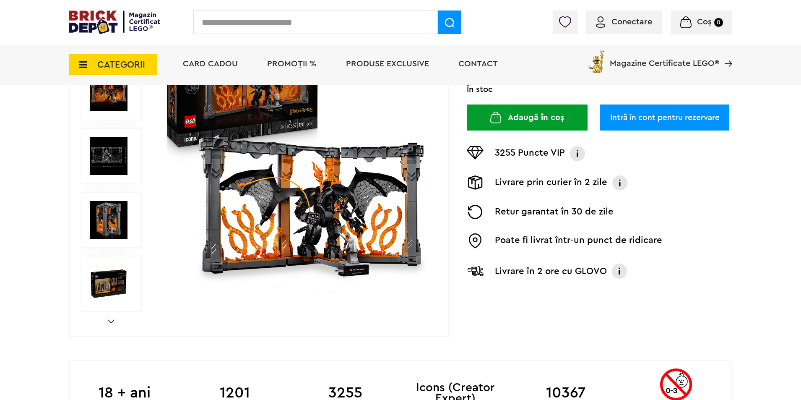
click at [104, 291] on img at bounding box center [109, 284] width 38 height 38
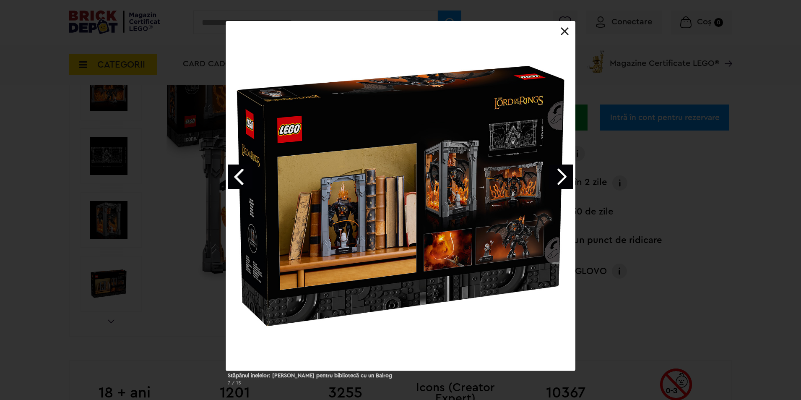
click at [569, 178] on link "Next image" at bounding box center [561, 176] width 24 height 24
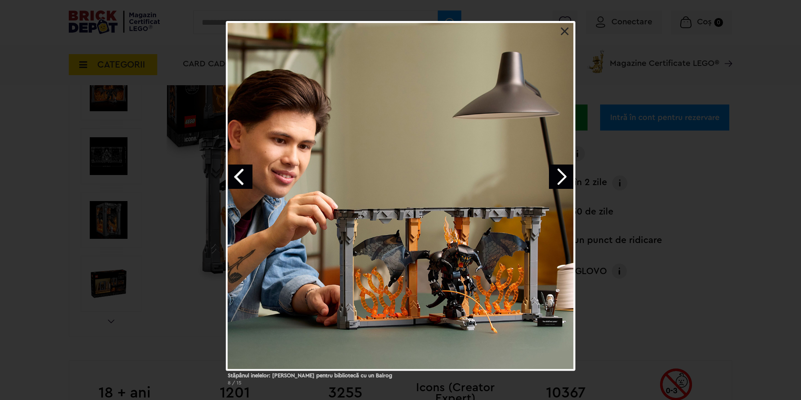
click at [569, 178] on link "Next image" at bounding box center [561, 176] width 24 height 24
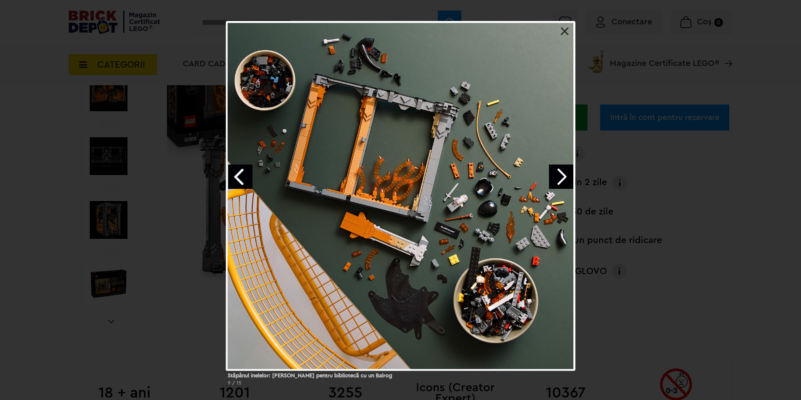
click at [569, 178] on link "Next image" at bounding box center [561, 176] width 24 height 24
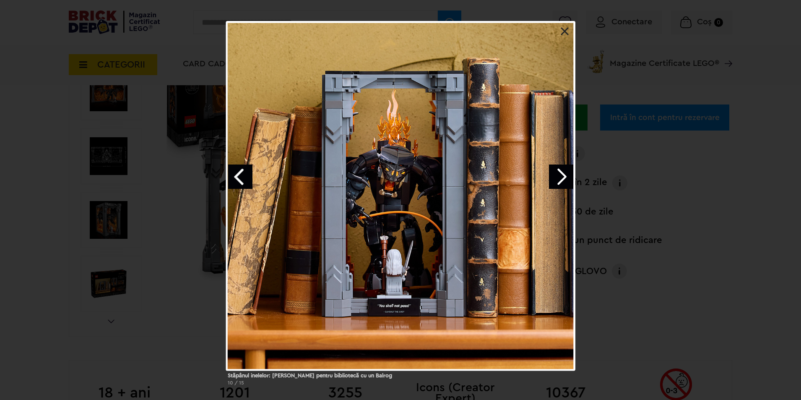
click at [680, 204] on div "Stăpânul inelelor: Dioramă pentru bibliotecă cu un Balrog 10 / 15" at bounding box center [400, 206] width 801 height 371
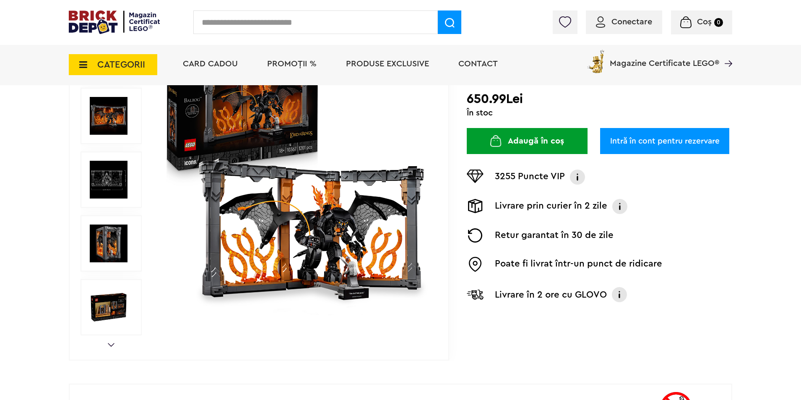
scroll to position [126, 0]
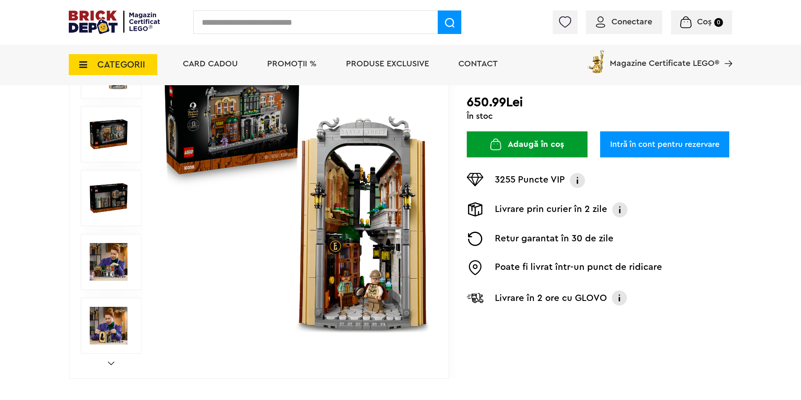
scroll to position [84, 0]
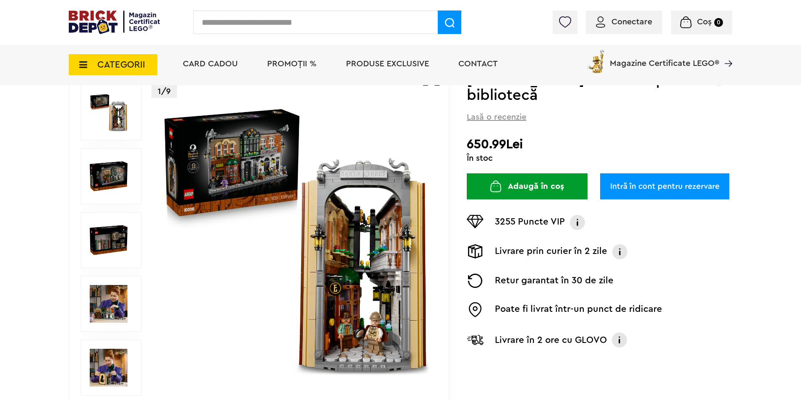
click at [103, 299] on img at bounding box center [109, 304] width 38 height 38
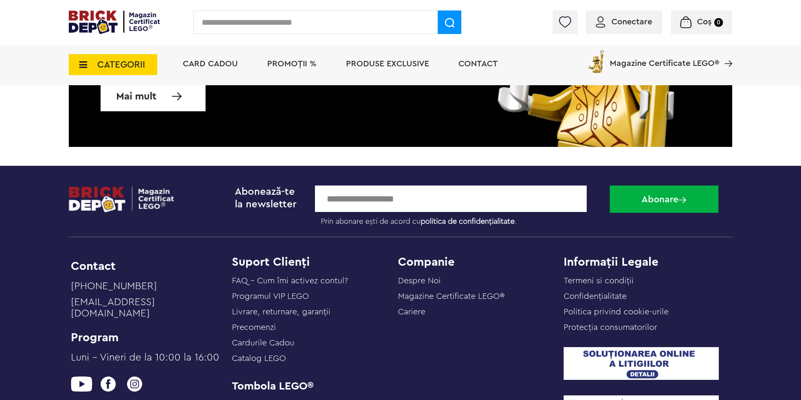
scroll to position [2222, 0]
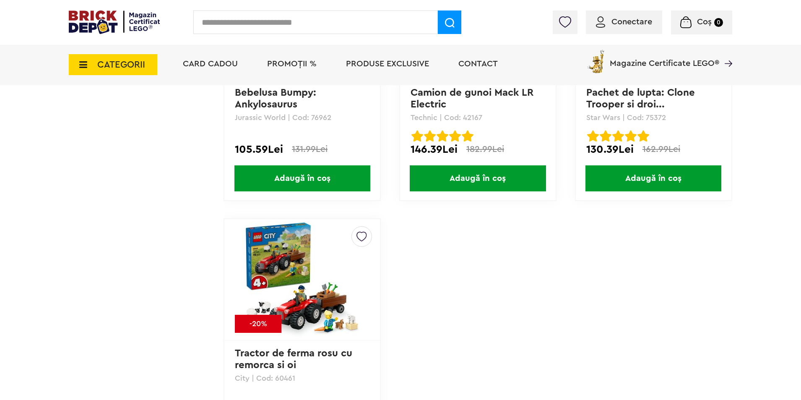
scroll to position [4151, 0]
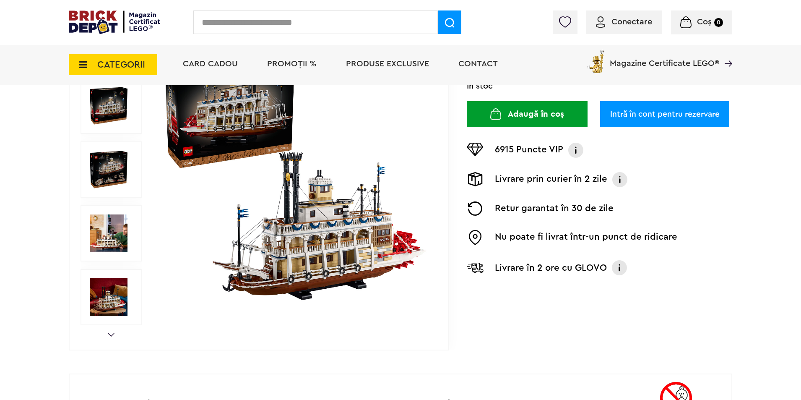
scroll to position [168, 0]
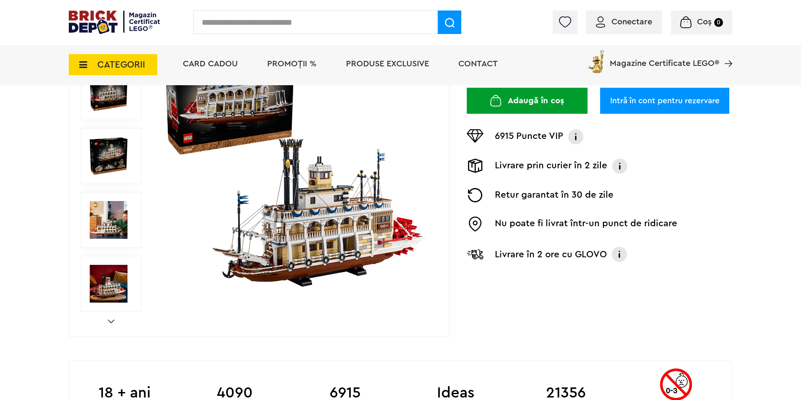
click at [320, 211] on img at bounding box center [295, 156] width 270 height 270
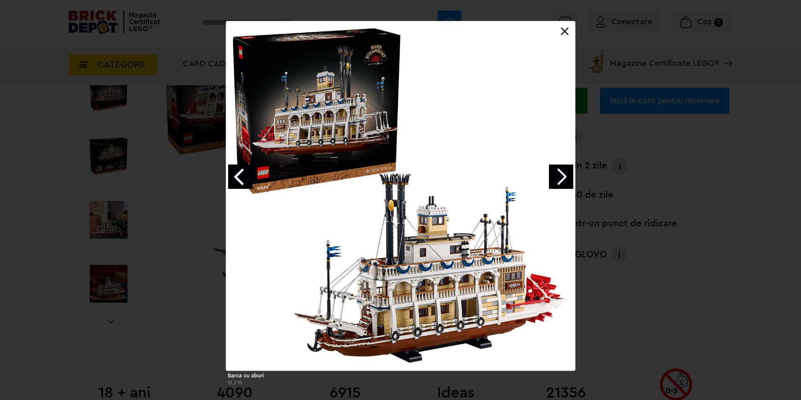
click at [562, 165] on link "Next image" at bounding box center [561, 176] width 24 height 24
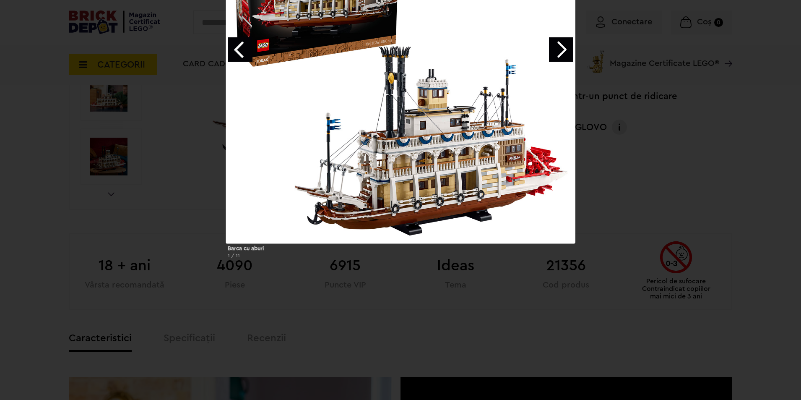
scroll to position [294, 0]
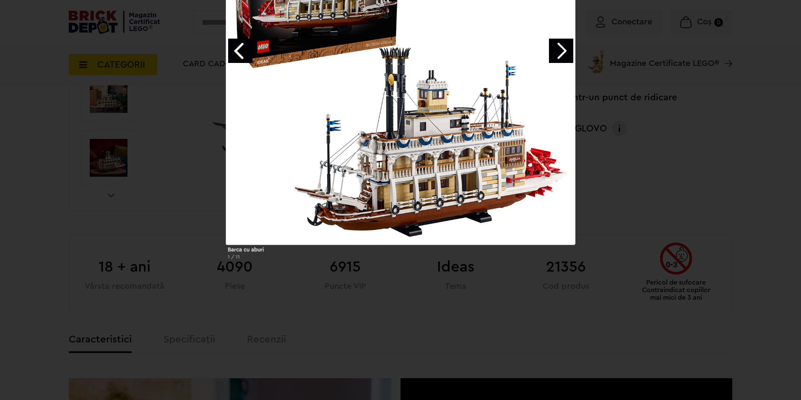
click at [211, 235] on div "Barca cu aburi 1 / 11" at bounding box center [400, 80] width 801 height 371
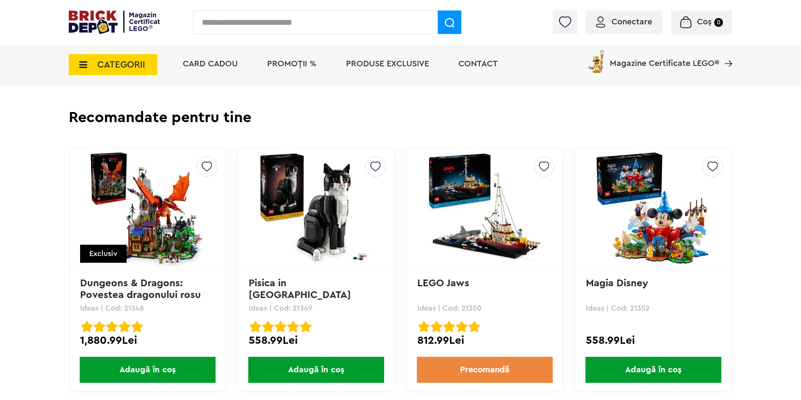
scroll to position [2306, 0]
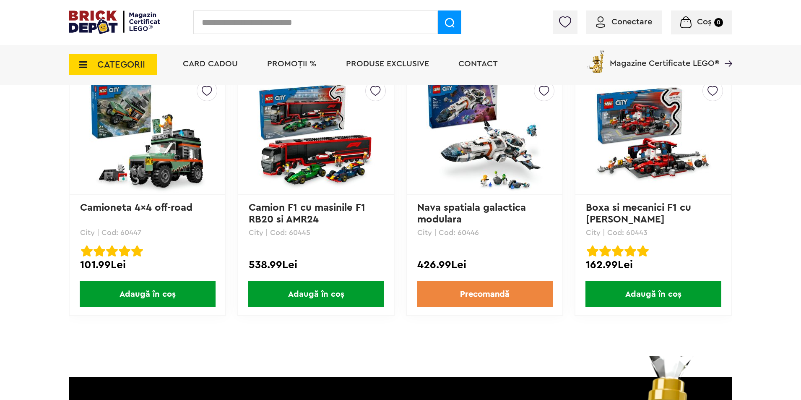
scroll to position [1929, 0]
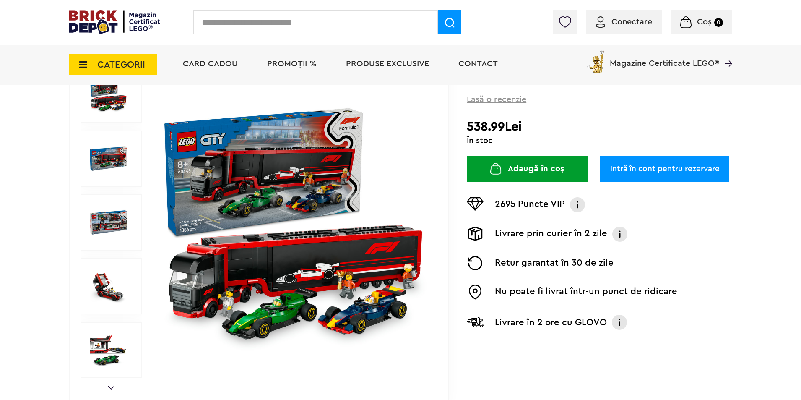
scroll to position [84, 0]
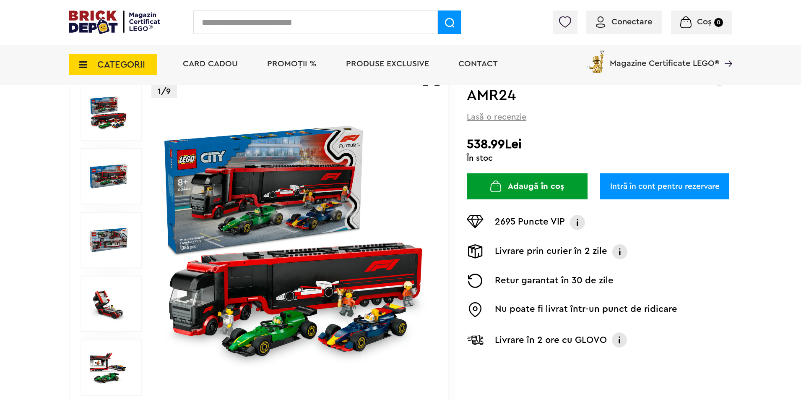
click at [356, 283] on img at bounding box center [295, 240] width 270 height 270
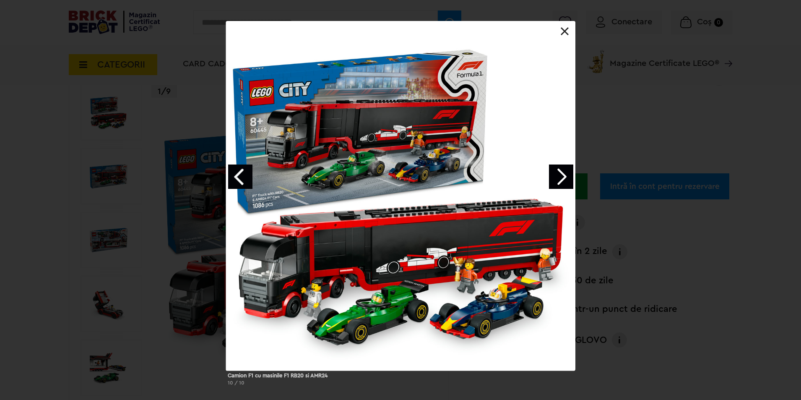
click at [565, 178] on link "Next image" at bounding box center [561, 176] width 24 height 24
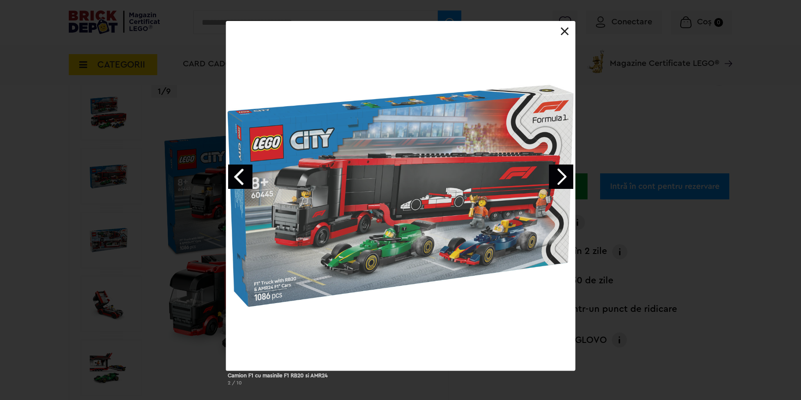
click at [565, 178] on link "Next image" at bounding box center [561, 176] width 24 height 24
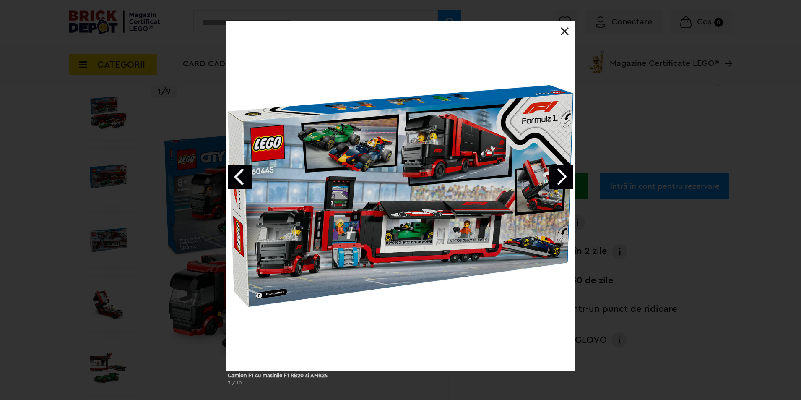
click at [565, 178] on link "Next image" at bounding box center [561, 176] width 24 height 24
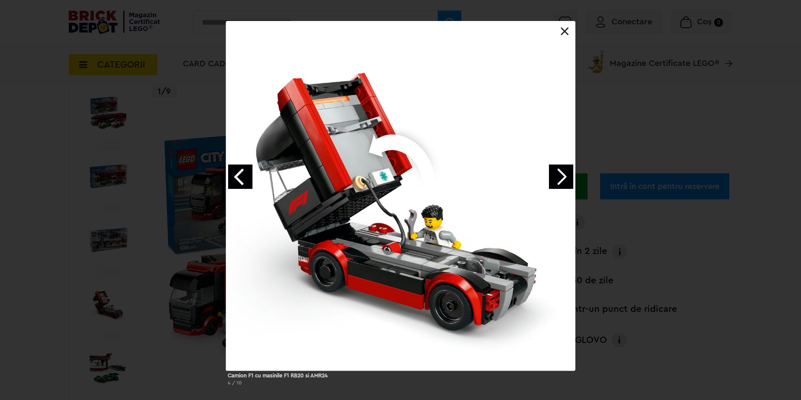
click at [565, 178] on link "Next image" at bounding box center [561, 176] width 24 height 24
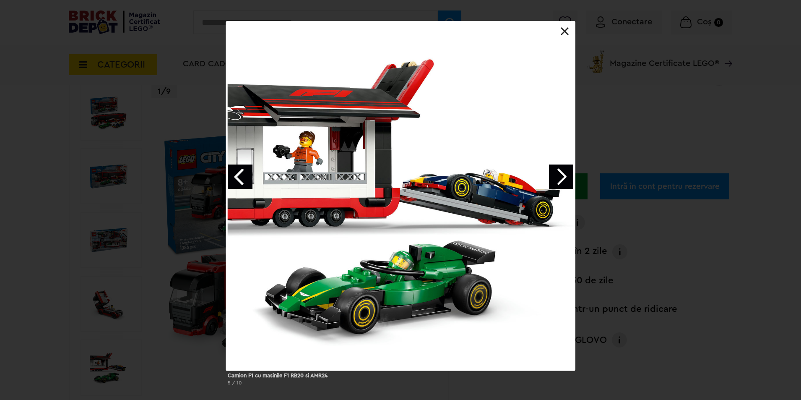
click at [565, 178] on link "Next image" at bounding box center [561, 176] width 24 height 24
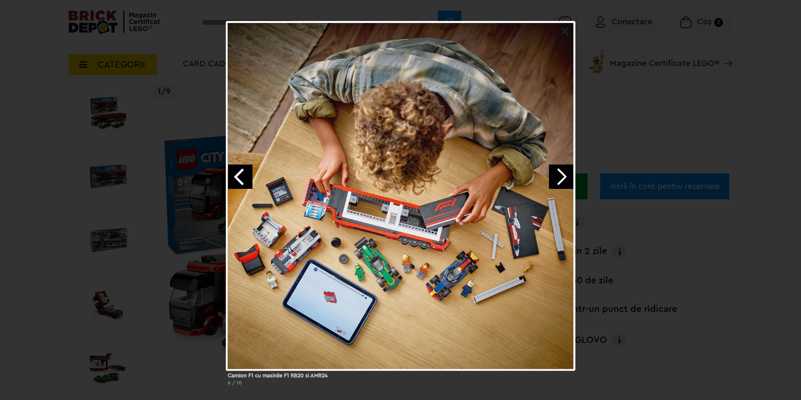
click at [565, 178] on link "Next image" at bounding box center [561, 176] width 24 height 24
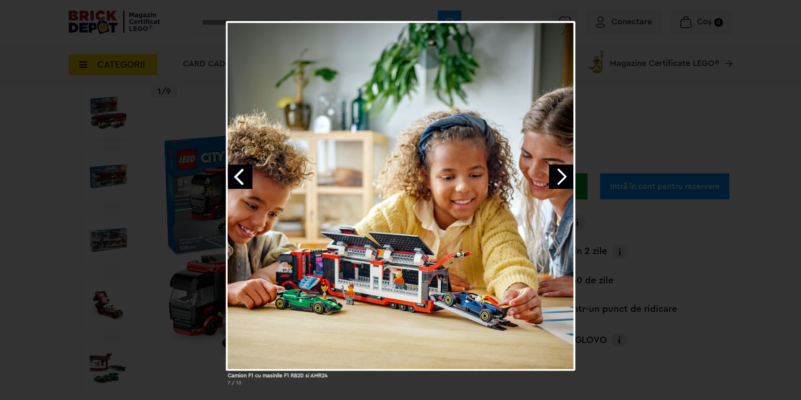
click at [670, 276] on div "Camion F1 cu masinile F1 RB20 si AMR24 7 / 10" at bounding box center [400, 206] width 801 height 371
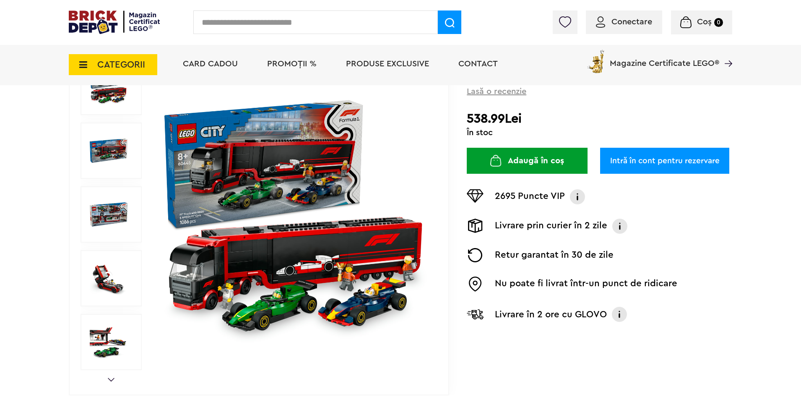
scroll to position [0, 0]
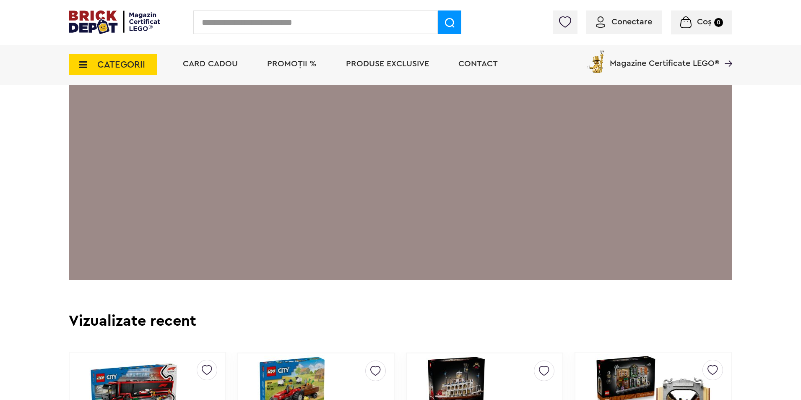
scroll to position [1845, 0]
